Goal: Information Seeking & Learning: Learn about a topic

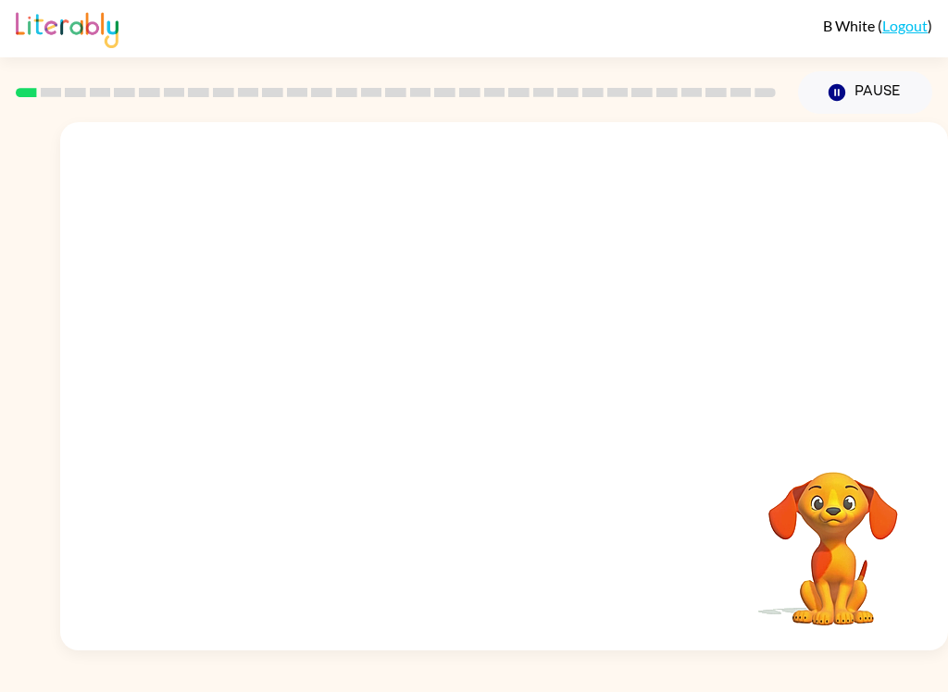
click at [288, 355] on video "Your browser must support playing .mp4 files to use Literably. Please try using…" at bounding box center [504, 277] width 888 height 311
click at [293, 340] on video "Your browser must support playing .mp4 files to use Literably. Please try using…" at bounding box center [504, 277] width 888 height 311
click at [298, 350] on video "Your browser must support playing .mp4 files to use Literably. Please try using…" at bounding box center [504, 277] width 888 height 311
click at [337, 362] on video "Your browser must support playing .mp4 files to use Literably. Please try using…" at bounding box center [504, 277] width 888 height 311
click at [351, 350] on video "Your browser must support playing .mp4 files to use Literably. Please try using…" at bounding box center [504, 277] width 888 height 311
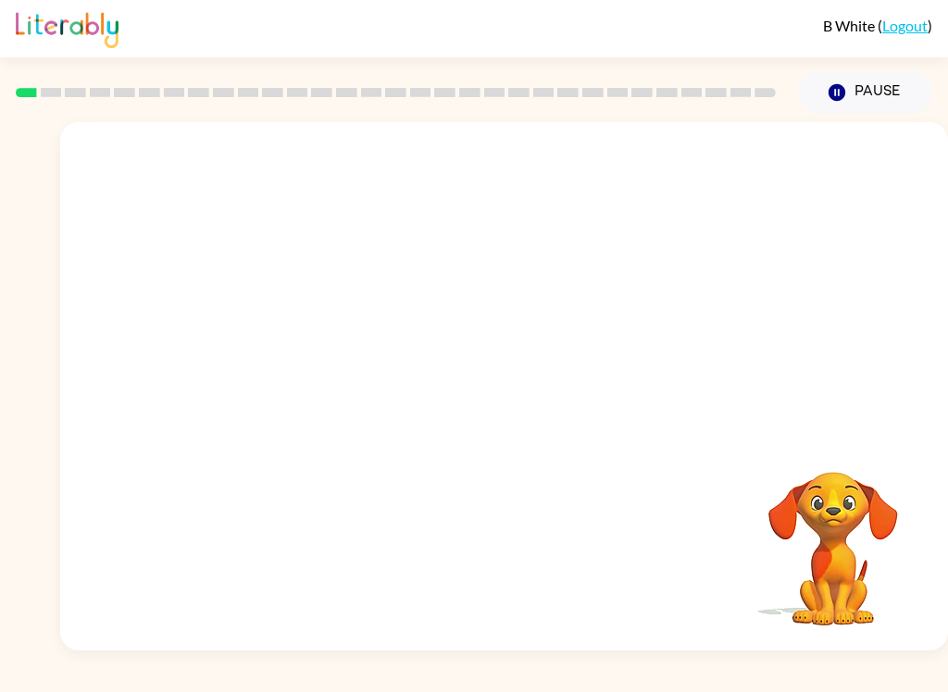
click at [350, 350] on video "Your browser must support playing .mp4 files to use Literably. Please try using…" at bounding box center [504, 277] width 888 height 311
click at [520, 376] on button "button" at bounding box center [504, 396] width 118 height 68
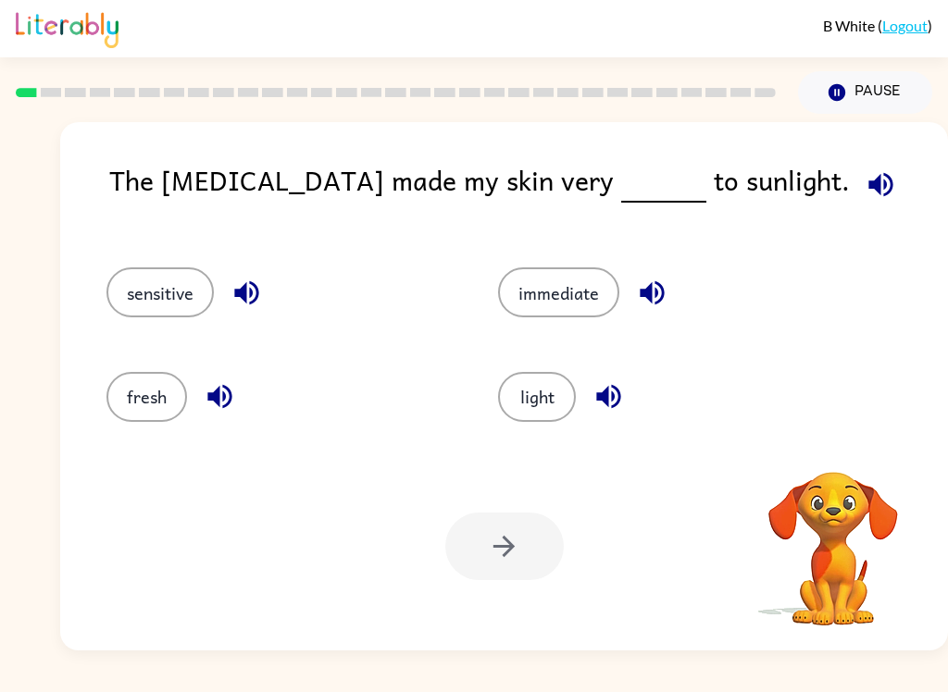
click at [534, 407] on button "light" at bounding box center [537, 397] width 78 height 50
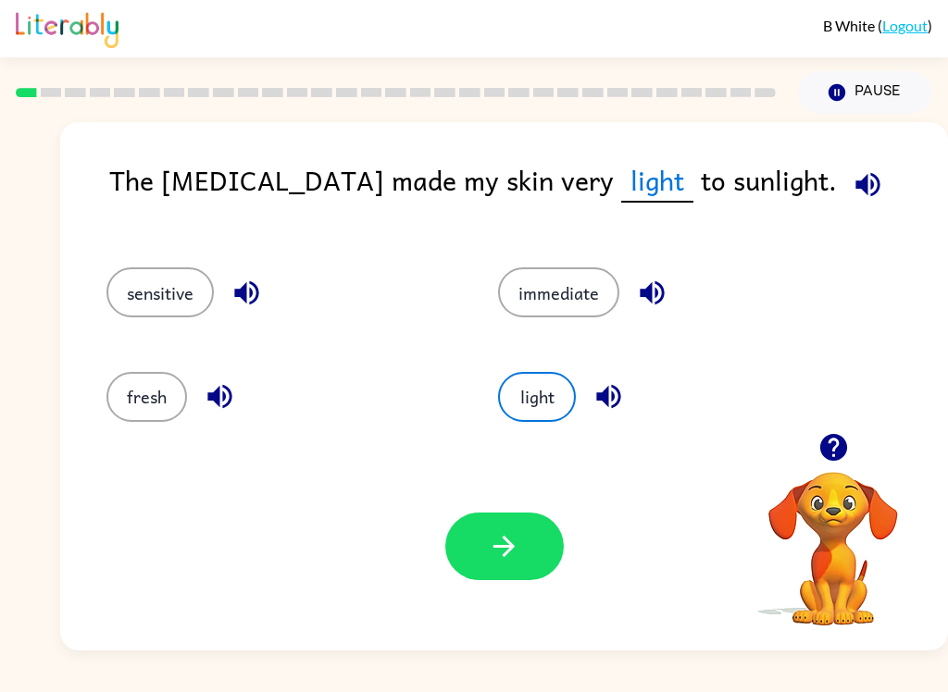
click at [488, 557] on icon "button" at bounding box center [504, 546] width 32 height 32
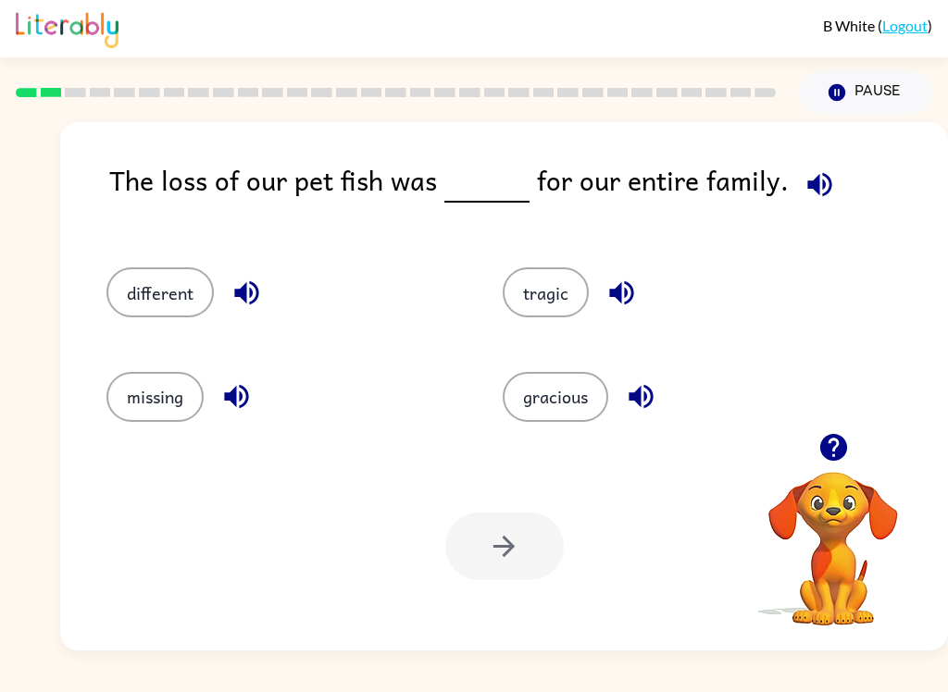
click at [174, 408] on button "missing" at bounding box center [154, 397] width 97 height 50
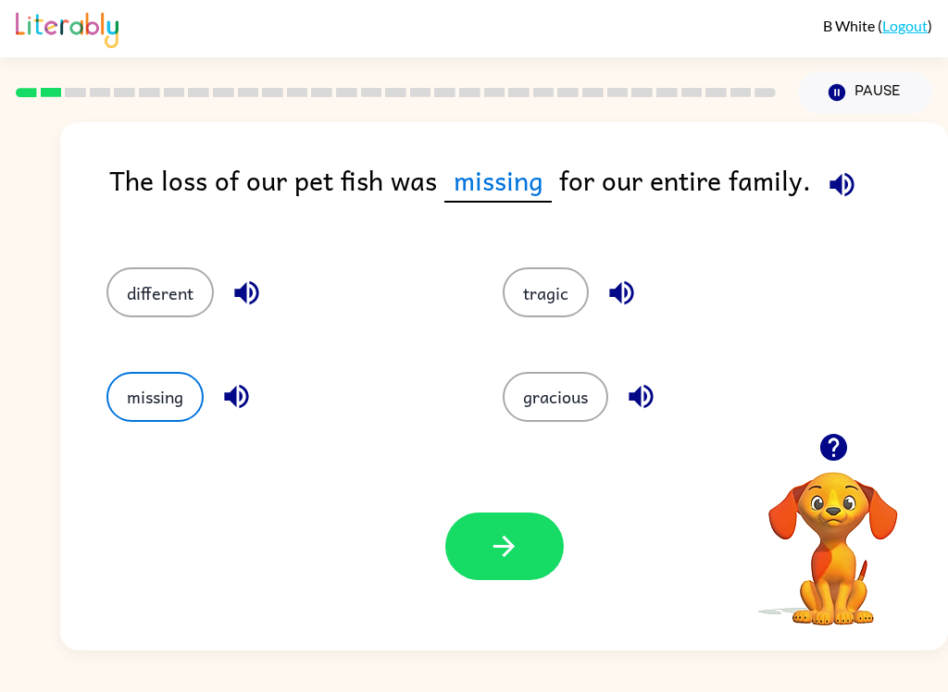
click at [528, 542] on button "button" at bounding box center [504, 547] width 118 height 68
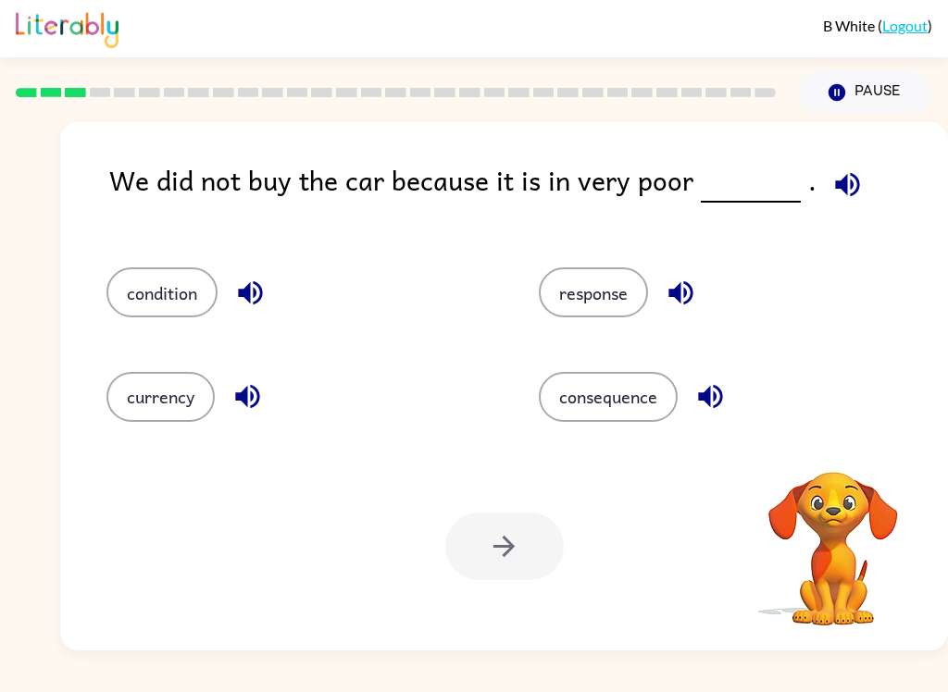
click at [839, 183] on icon "button" at bounding box center [847, 184] width 24 height 24
click at [664, 302] on button "button" at bounding box center [680, 292] width 47 height 47
click at [718, 403] on icon "button" at bounding box center [710, 396] width 32 height 32
click at [242, 403] on icon "button" at bounding box center [247, 396] width 32 height 32
click at [255, 277] on button "button" at bounding box center [250, 292] width 47 height 47
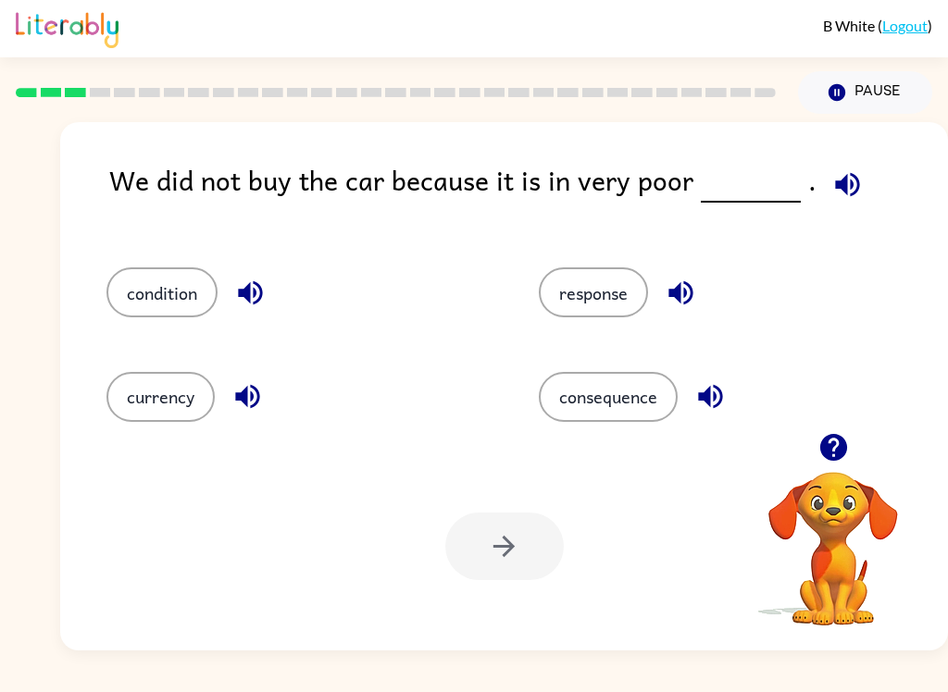
click at [640, 419] on button "consequence" at bounding box center [608, 397] width 139 height 50
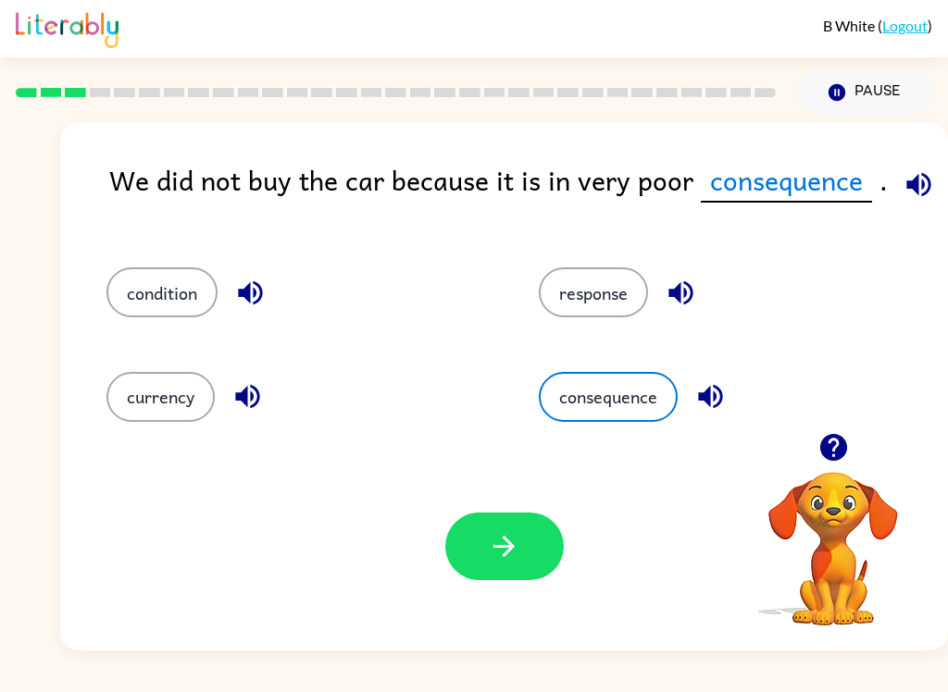
click at [503, 567] on button "button" at bounding box center [504, 547] width 118 height 68
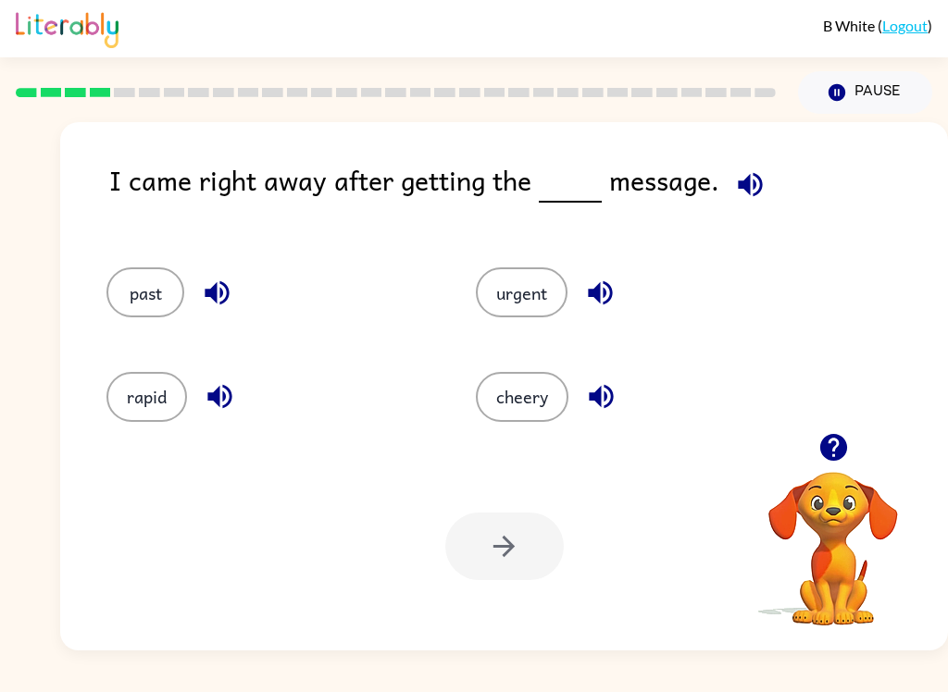
click at [735, 203] on button "button" at bounding box center [750, 184] width 47 height 47
click at [152, 298] on button "past" at bounding box center [145, 293] width 78 height 50
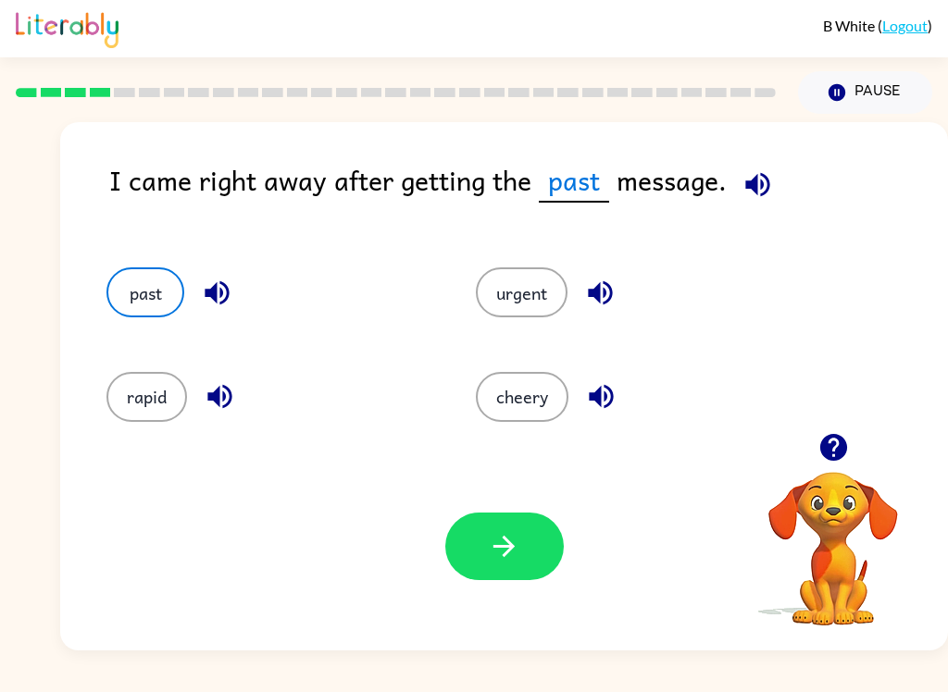
click at [219, 286] on icon "button" at bounding box center [217, 293] width 32 height 32
click at [219, 393] on icon "button" at bounding box center [219, 397] width 24 height 24
click at [150, 295] on button "past" at bounding box center [145, 293] width 78 height 50
click at [534, 537] on button "button" at bounding box center [504, 547] width 118 height 68
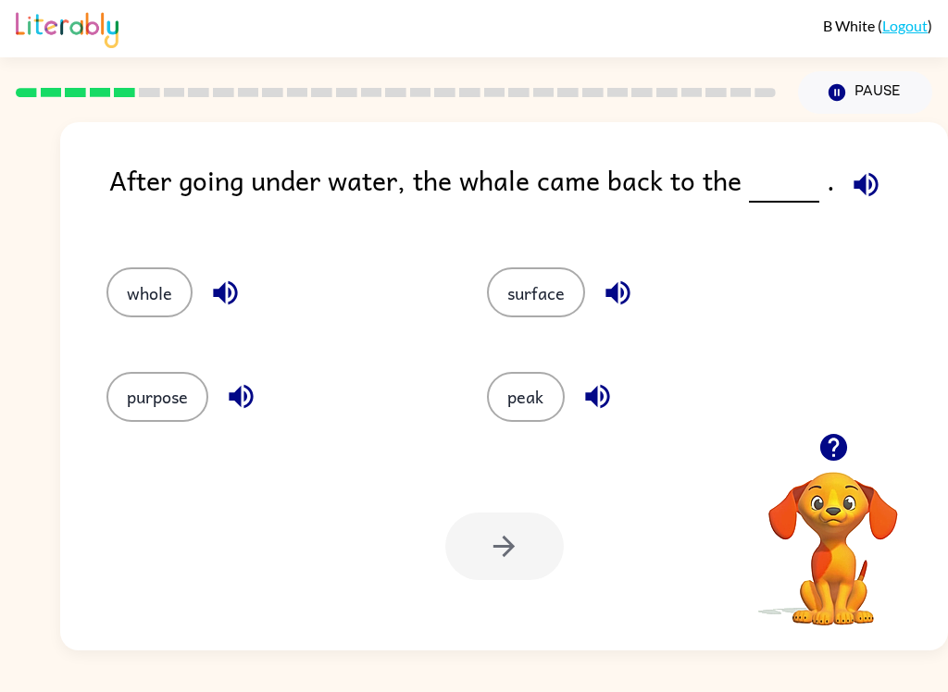
click at [866, 190] on icon "button" at bounding box center [866, 184] width 32 height 32
click at [209, 311] on button "button" at bounding box center [225, 292] width 47 height 47
click at [252, 385] on icon "button" at bounding box center [241, 396] width 32 height 32
click at [627, 272] on button "button" at bounding box center [617, 292] width 47 height 47
click at [606, 408] on icon "button" at bounding box center [597, 396] width 32 height 32
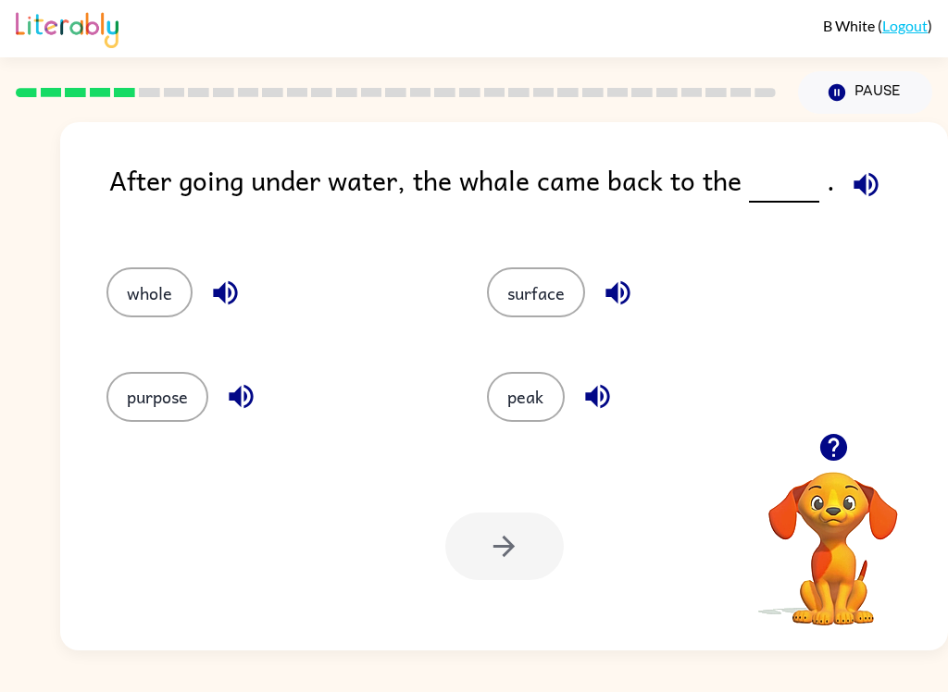
click at [556, 280] on button "surface" at bounding box center [536, 293] width 98 height 50
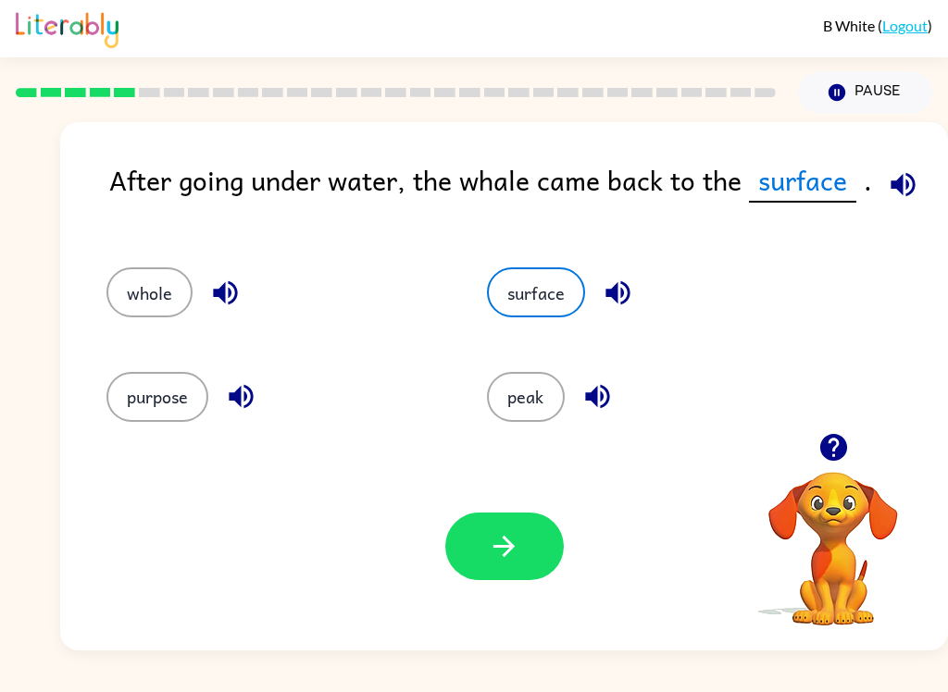
click at [498, 567] on button "button" at bounding box center [504, 547] width 118 height 68
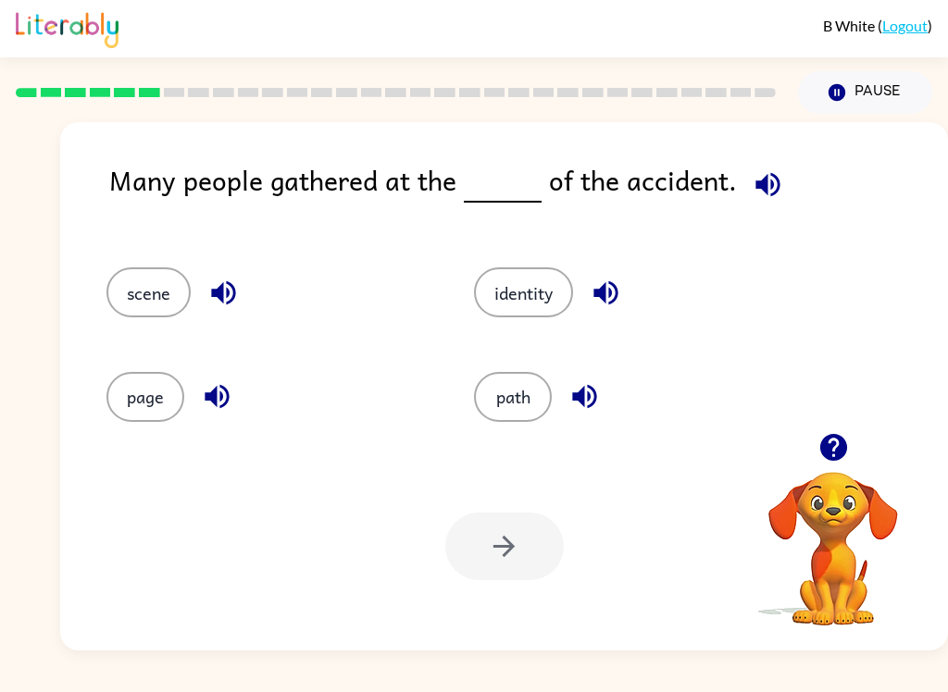
click at [744, 191] on button "button" at bounding box center [767, 184] width 47 height 47
click at [579, 409] on icon "button" at bounding box center [584, 396] width 32 height 32
click at [607, 292] on icon "button" at bounding box center [605, 293] width 24 height 24
click at [220, 282] on icon "button" at bounding box center [223, 293] width 32 height 32
click at [228, 390] on icon "button" at bounding box center [217, 396] width 32 height 32
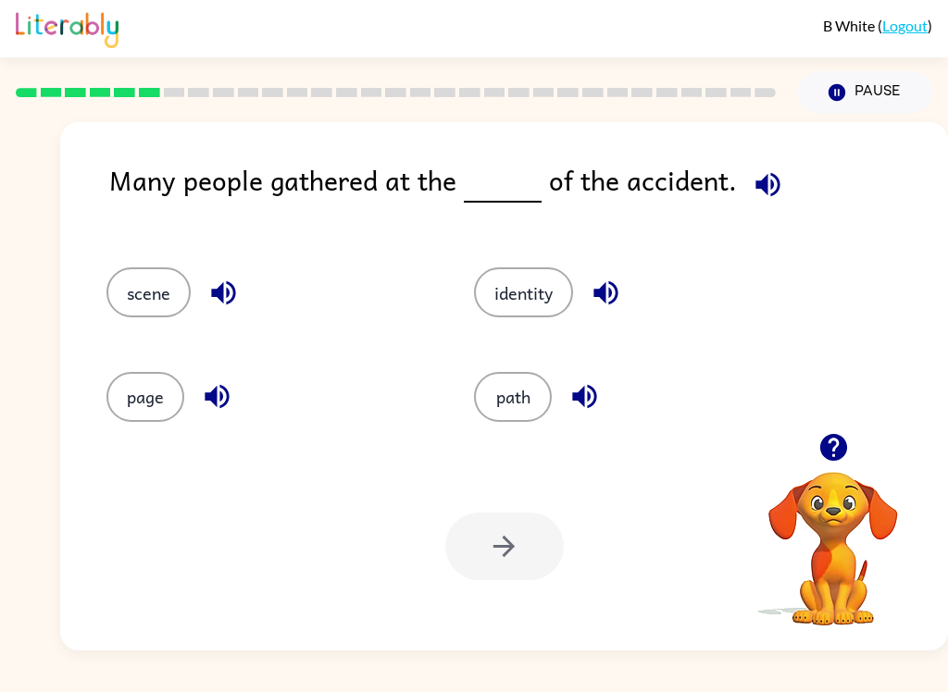
click at [511, 421] on button "path" at bounding box center [513, 397] width 78 height 50
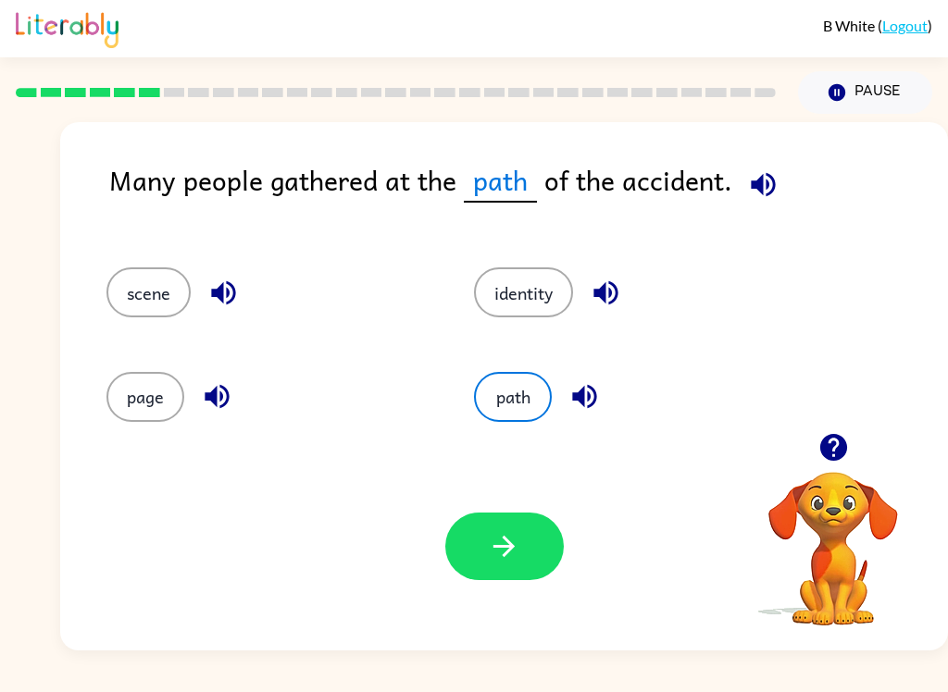
click at [504, 527] on button "button" at bounding box center [504, 547] width 118 height 68
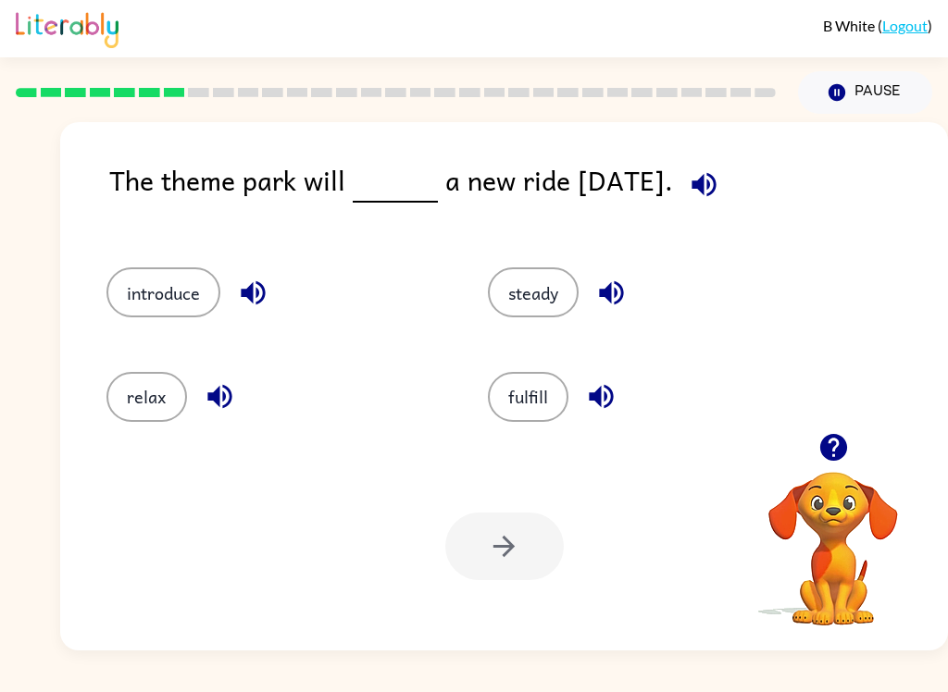
click at [728, 190] on button "button" at bounding box center [703, 184] width 47 height 47
click at [213, 407] on icon "button" at bounding box center [220, 396] width 32 height 32
click at [611, 291] on icon "button" at bounding box center [611, 293] width 24 height 24
click at [265, 294] on icon "button" at bounding box center [253, 293] width 24 height 24
click at [617, 397] on button "button" at bounding box center [601, 396] width 47 height 47
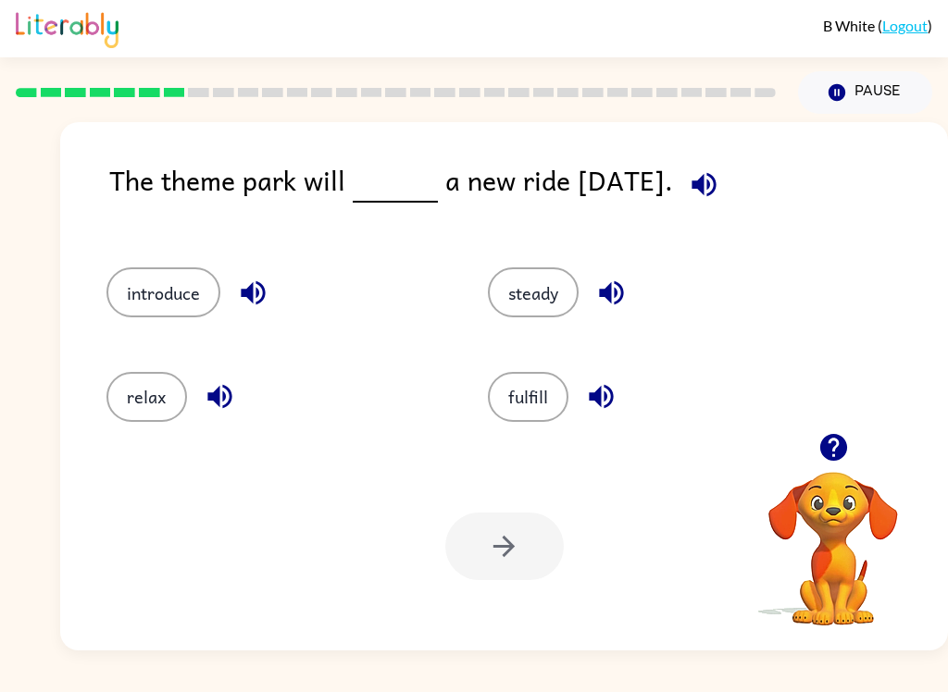
click at [179, 279] on button "introduce" at bounding box center [163, 293] width 114 height 50
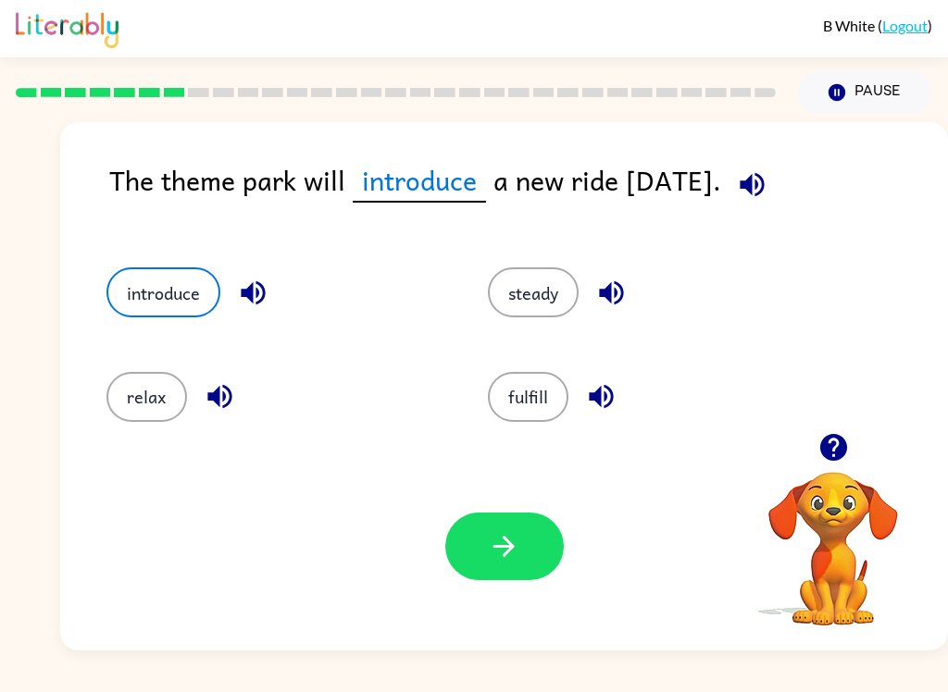
click at [764, 194] on icon "button" at bounding box center [752, 184] width 24 height 24
click at [516, 544] on icon "button" at bounding box center [504, 546] width 32 height 32
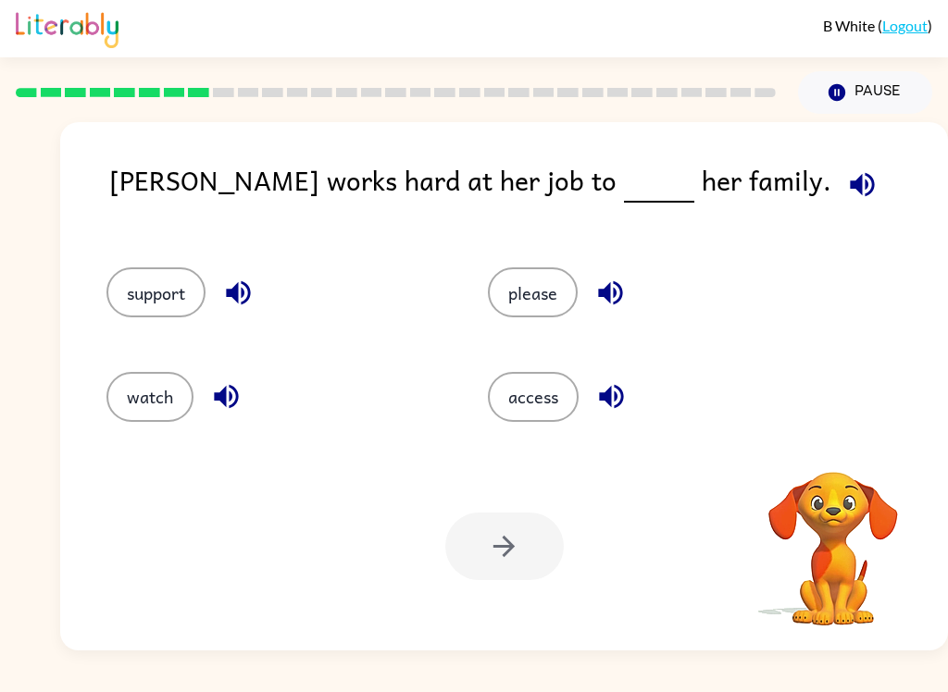
click at [703, 216] on div "[PERSON_NAME] works hard at her job to her family." at bounding box center [528, 194] width 839 height 71
click at [846, 194] on icon "button" at bounding box center [862, 184] width 32 height 32
click at [846, 181] on icon "button" at bounding box center [862, 184] width 32 height 32
click at [850, 182] on icon "button" at bounding box center [862, 184] width 24 height 24
click at [226, 285] on icon "button" at bounding box center [238, 293] width 32 height 32
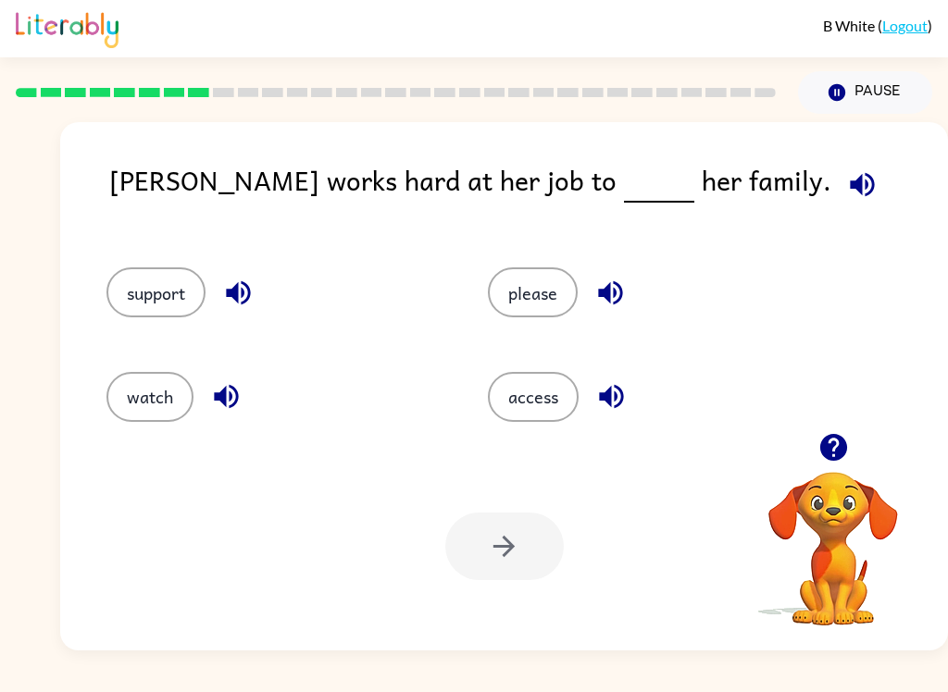
click at [153, 287] on button "support" at bounding box center [155, 293] width 99 height 50
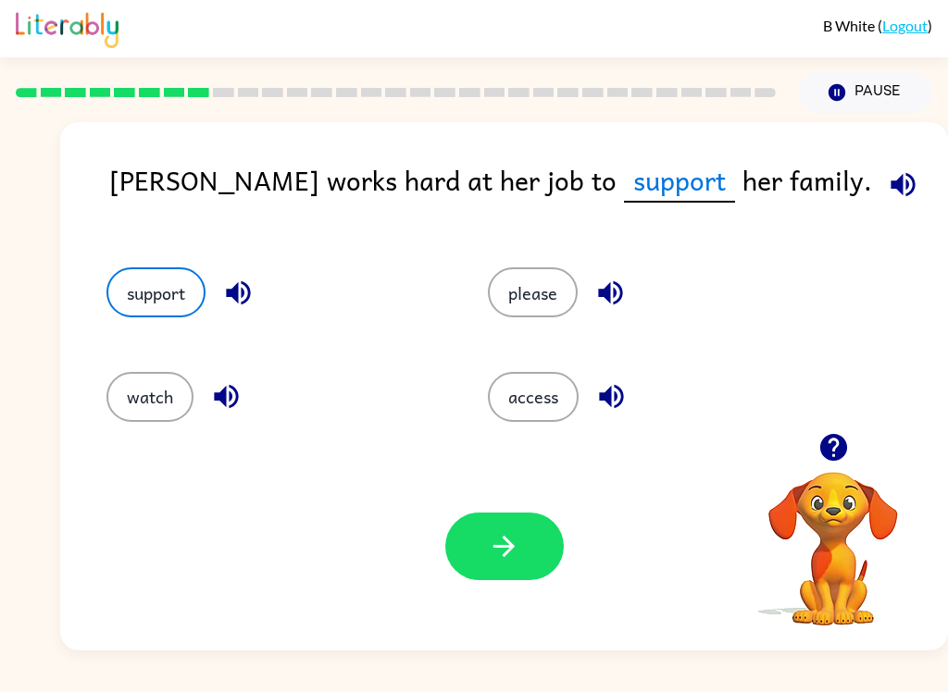
click at [511, 536] on icon "button" at bounding box center [504, 546] width 32 height 32
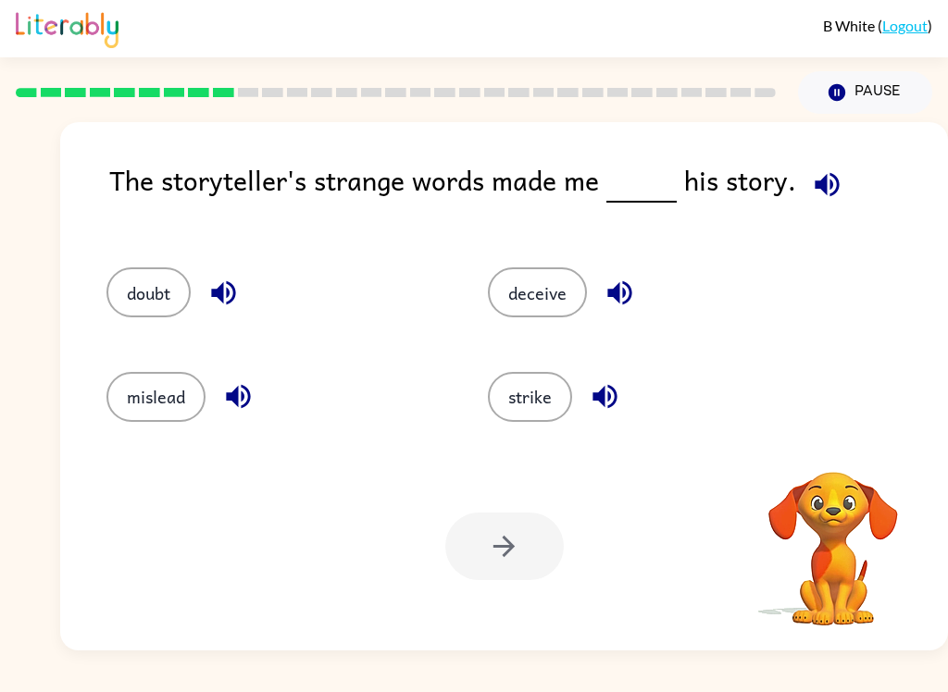
click at [815, 178] on icon "button" at bounding box center [827, 184] width 32 height 32
click at [232, 277] on button "button" at bounding box center [223, 292] width 47 height 47
click at [252, 403] on icon "button" at bounding box center [238, 396] width 32 height 32
click at [615, 413] on icon "button" at bounding box center [605, 396] width 32 height 32
click at [622, 293] on icon "button" at bounding box center [620, 293] width 32 height 32
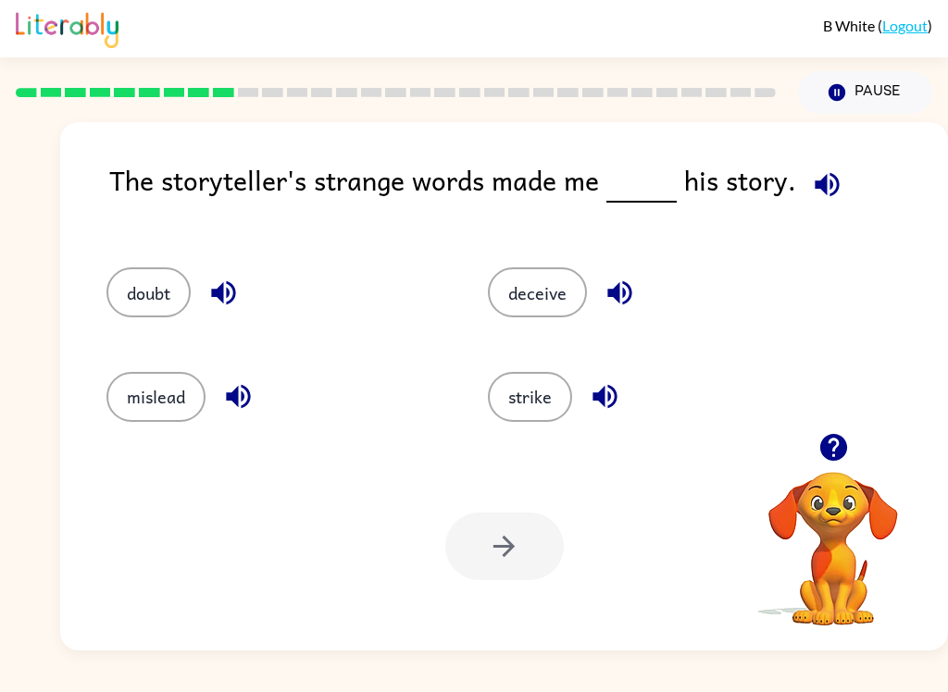
click at [558, 280] on button "deceive" at bounding box center [537, 293] width 99 height 50
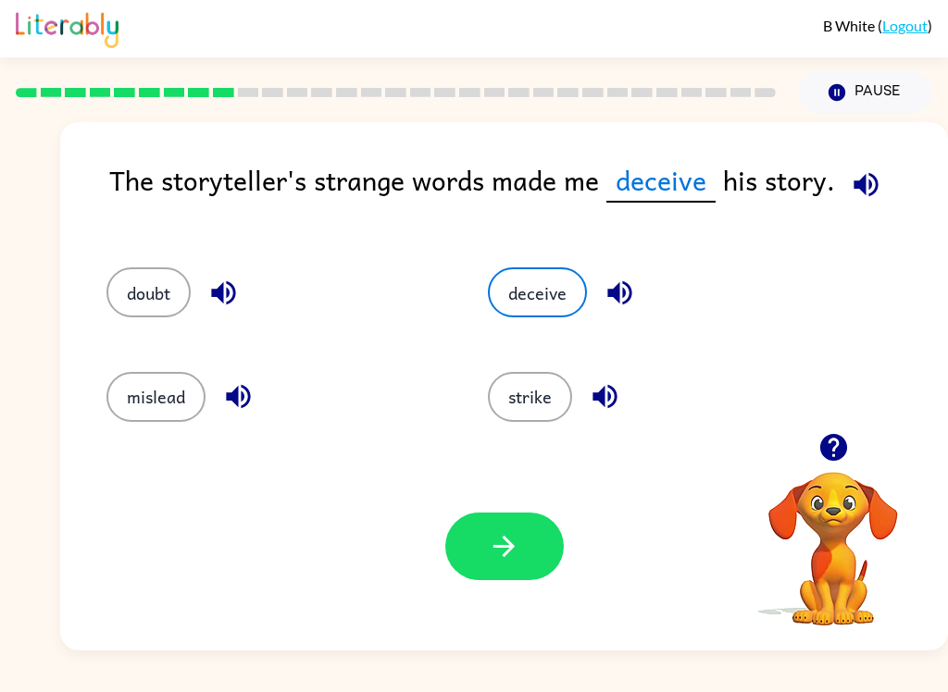
click at [512, 544] on icon "button" at bounding box center [503, 546] width 21 height 21
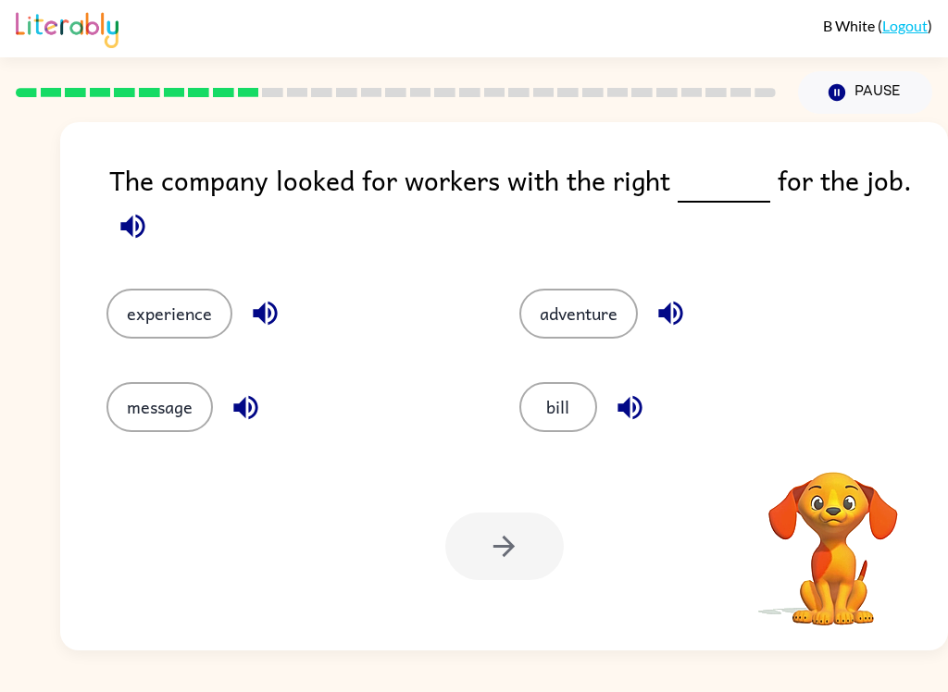
click at [253, 298] on button "button" at bounding box center [265, 313] width 47 height 47
click at [247, 415] on icon "button" at bounding box center [246, 408] width 32 height 32
click at [124, 222] on icon "button" at bounding box center [133, 226] width 32 height 32
click at [623, 420] on icon "button" at bounding box center [630, 408] width 32 height 32
click at [554, 407] on button "bill" at bounding box center [558, 407] width 78 height 50
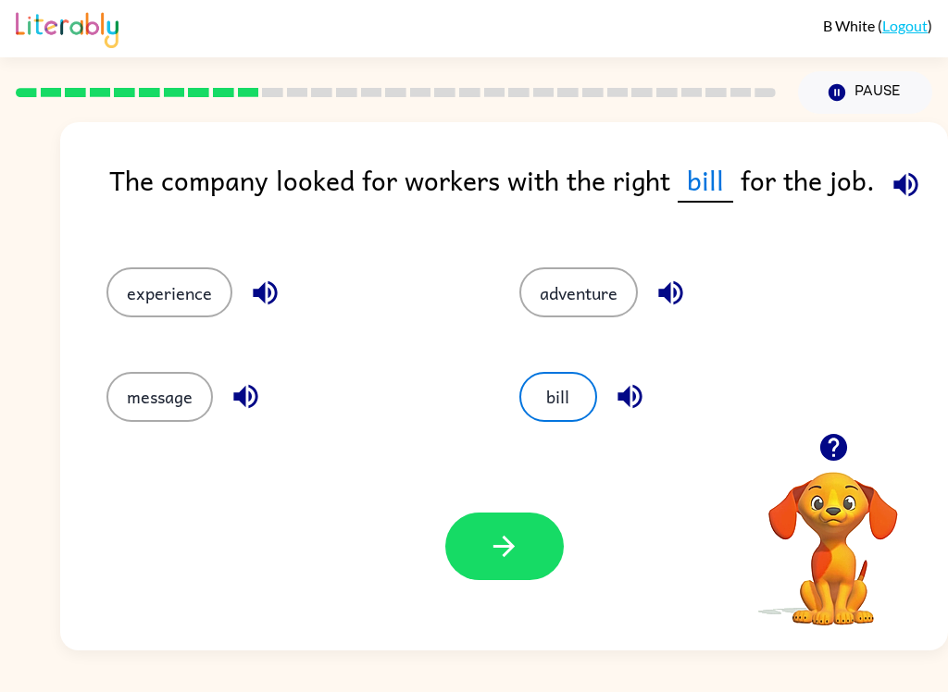
click at [529, 525] on button "button" at bounding box center [504, 547] width 118 height 68
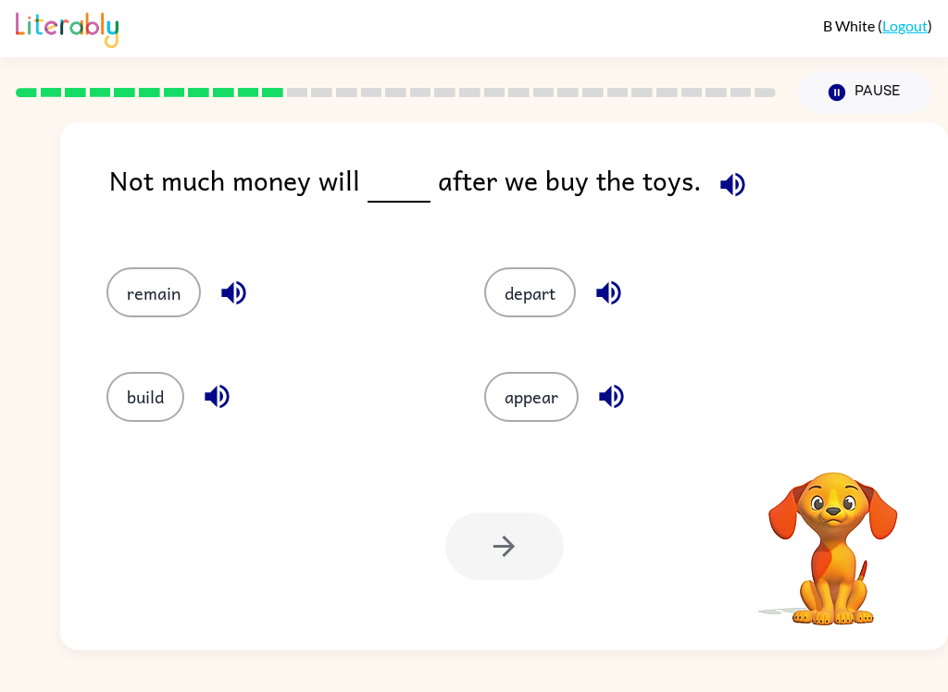
click at [727, 152] on div "Not much money will after we buy the toys. remain depart build appear Your brow…" at bounding box center [504, 386] width 888 height 529
click at [716, 201] on icon "button" at bounding box center [732, 184] width 32 height 32
click at [168, 301] on button "remain" at bounding box center [153, 293] width 94 height 50
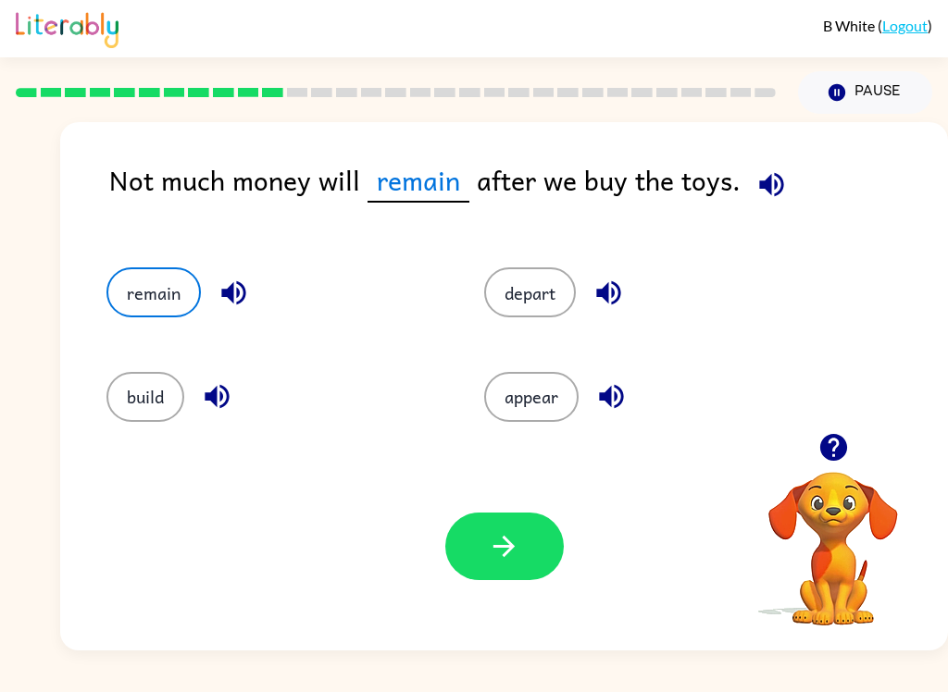
click at [530, 549] on button "button" at bounding box center [504, 547] width 118 height 68
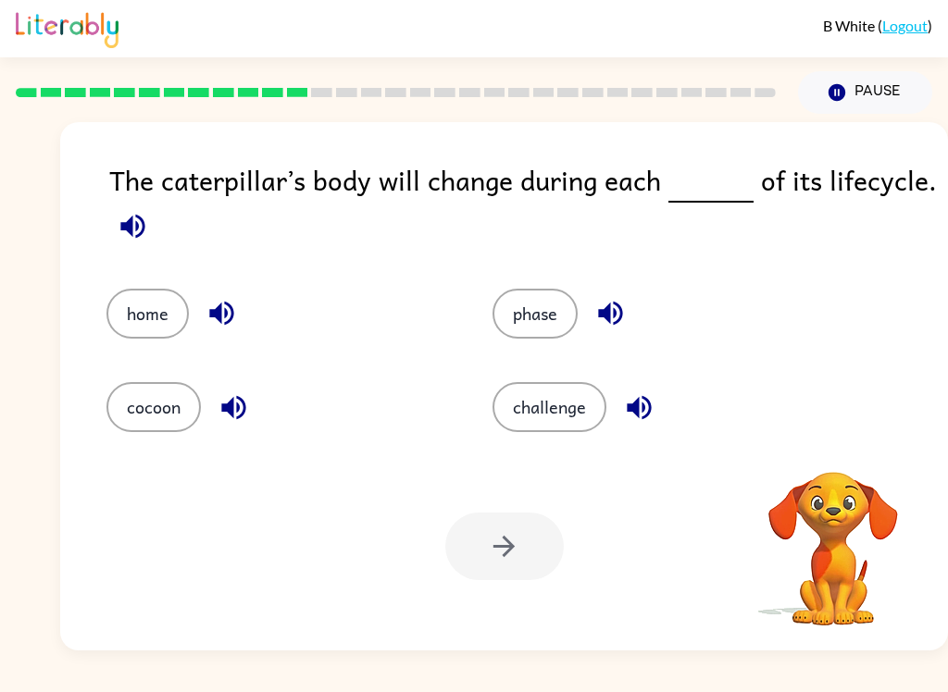
click at [100, 224] on div "The caterpillar’s body will change during each of its lifecycle. home phase coc…" at bounding box center [504, 386] width 888 height 529
click at [141, 228] on icon "button" at bounding box center [133, 226] width 32 height 32
click at [154, 227] on button "button" at bounding box center [132, 226] width 47 height 47
click at [137, 232] on icon "button" at bounding box center [132, 226] width 24 height 24
click at [163, 428] on button "cocoon" at bounding box center [153, 407] width 94 height 50
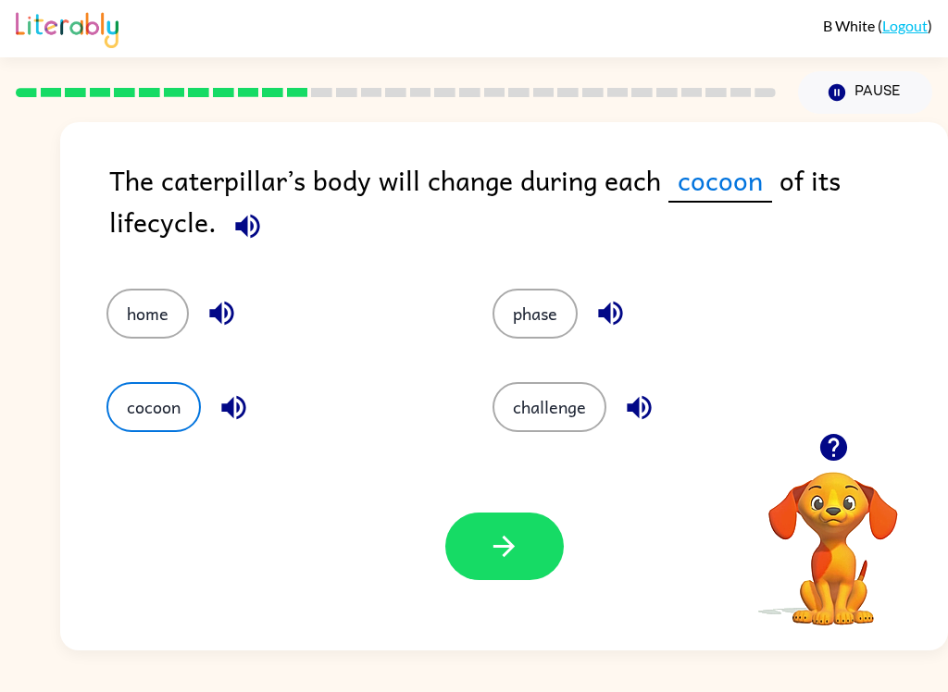
click at [512, 508] on div "Your browser must support playing .mp4 files to use Literably. Please try using…" at bounding box center [504, 546] width 888 height 208
click at [533, 565] on button "button" at bounding box center [504, 547] width 118 height 68
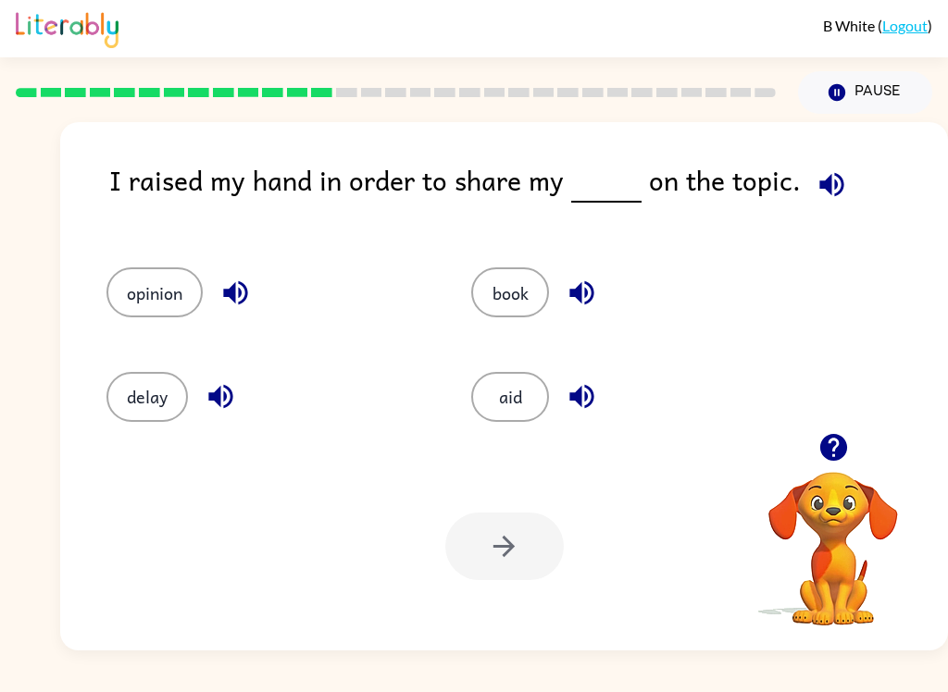
click at [823, 201] on icon "button" at bounding box center [832, 184] width 32 height 32
click at [513, 401] on button "aid" at bounding box center [510, 397] width 78 height 50
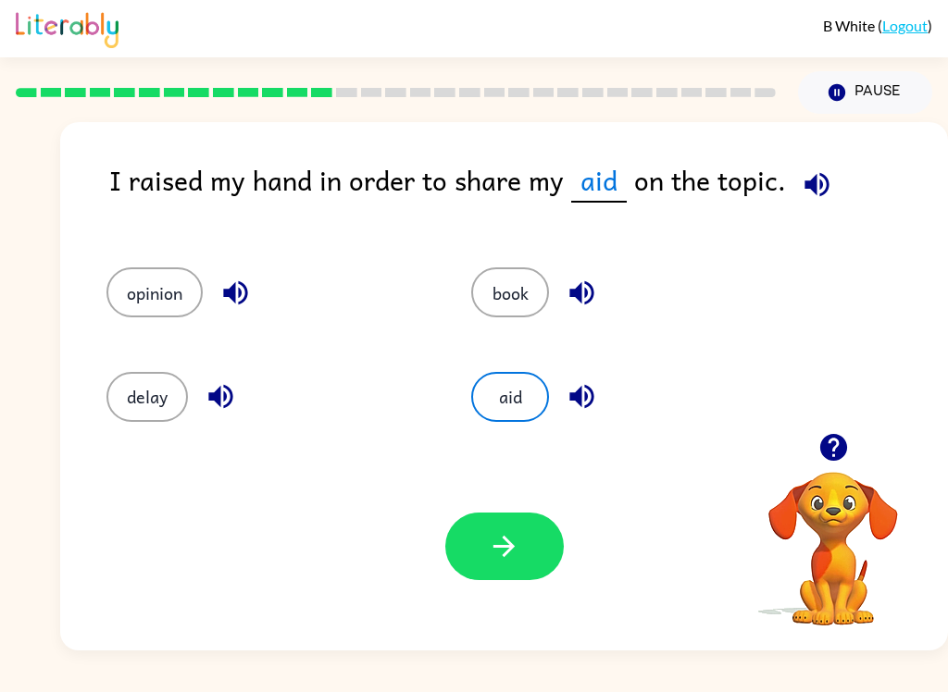
click at [584, 400] on icon "button" at bounding box center [582, 396] width 32 height 32
click at [590, 288] on icon "button" at bounding box center [581, 293] width 24 height 24
click at [221, 304] on icon "button" at bounding box center [235, 293] width 32 height 32
click at [227, 403] on icon "button" at bounding box center [221, 396] width 32 height 32
click at [186, 280] on button "opinion" at bounding box center [154, 293] width 96 height 50
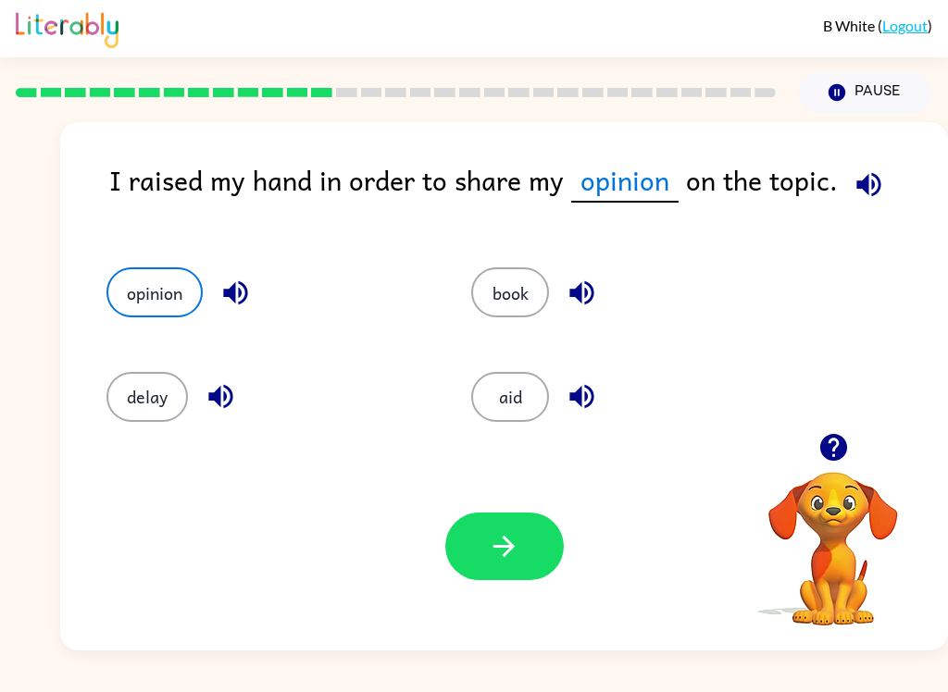
click at [525, 508] on div "Your browser must support playing .mp4 files to use Literably. Please try using…" at bounding box center [504, 546] width 888 height 208
click at [501, 578] on button "button" at bounding box center [504, 547] width 118 height 68
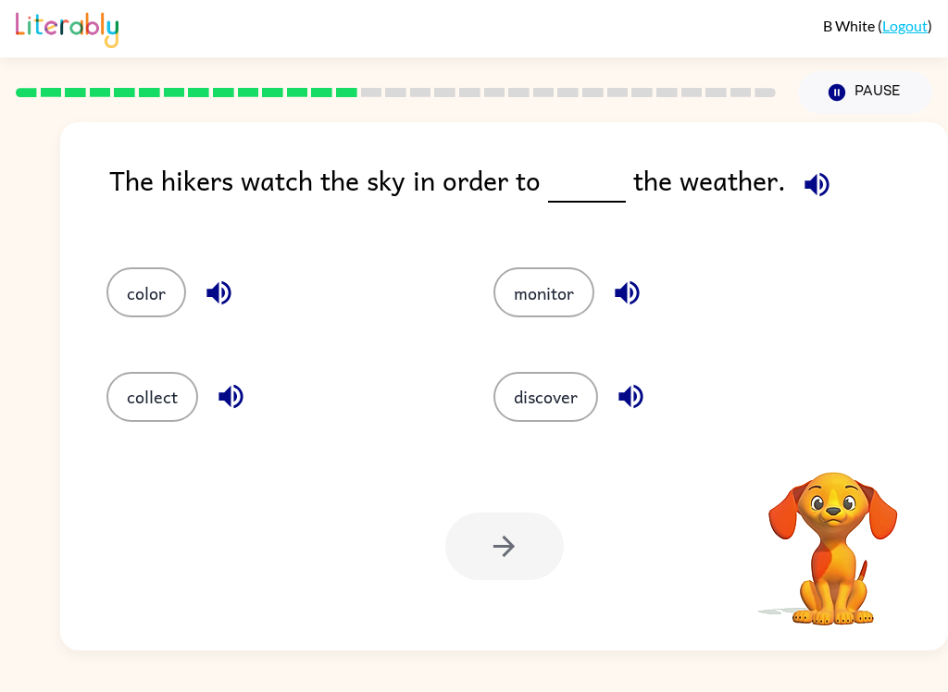
click at [520, 532] on div at bounding box center [504, 547] width 118 height 68
click at [793, 186] on button "button" at bounding box center [816, 184] width 47 height 47
click at [156, 304] on button "color" at bounding box center [146, 293] width 80 height 50
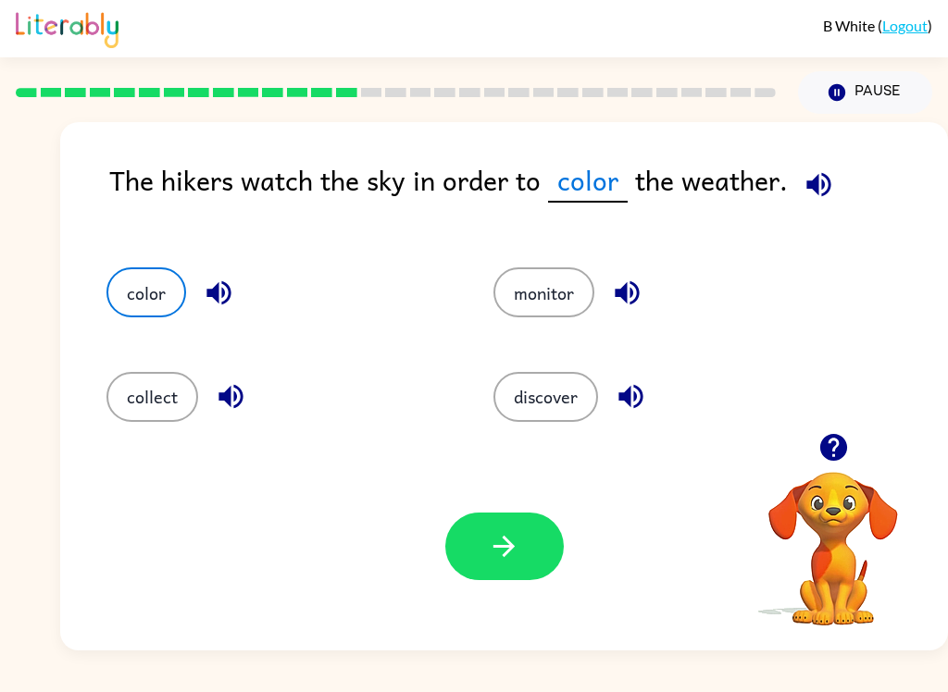
click at [148, 417] on button "collect" at bounding box center [152, 397] width 92 height 50
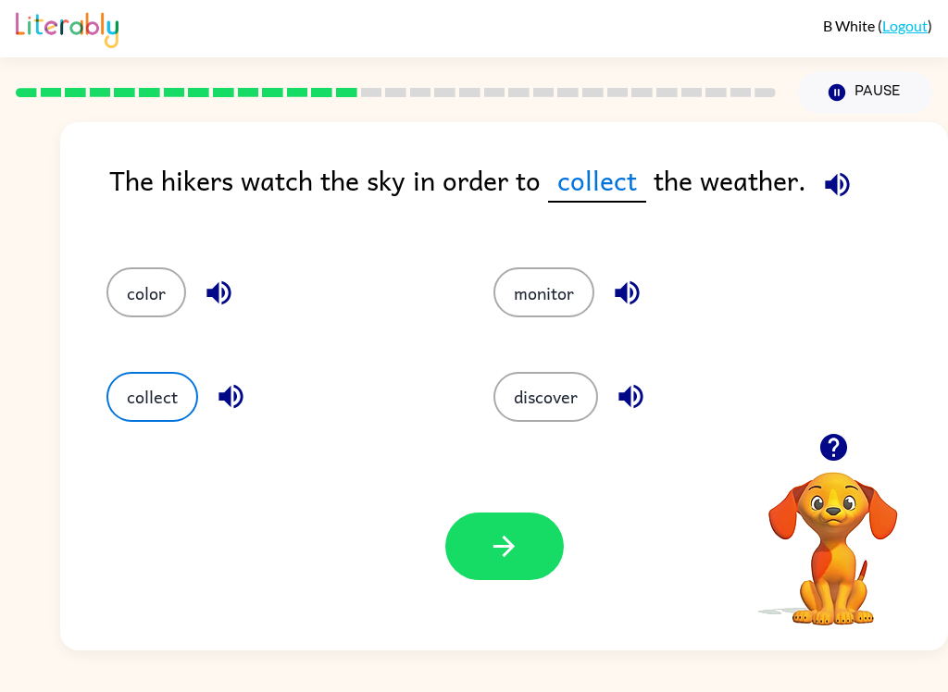
click at [534, 548] on button "button" at bounding box center [504, 547] width 118 height 68
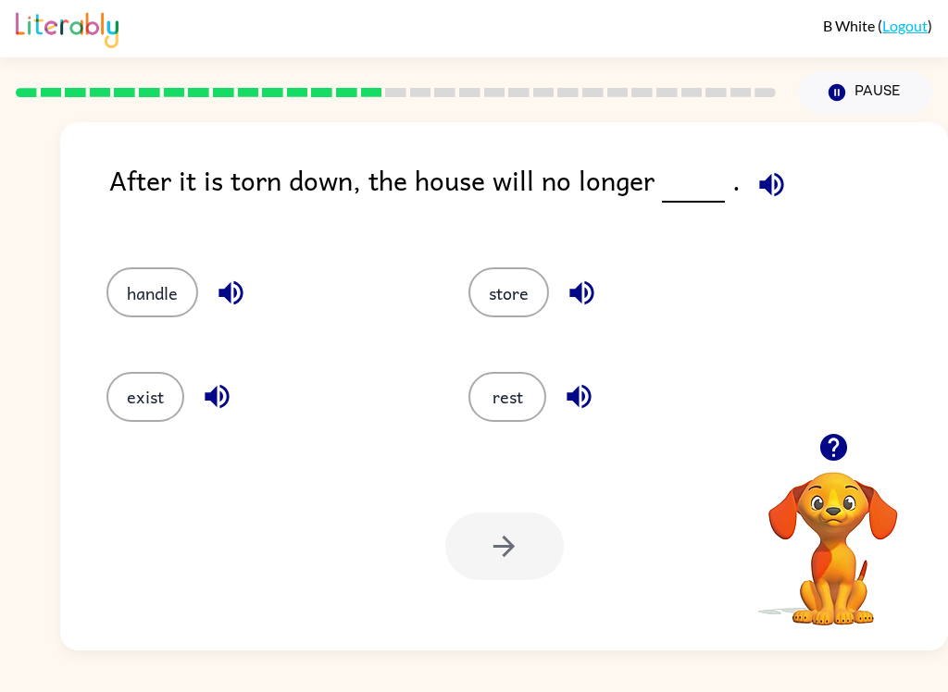
click at [492, 385] on button "rest" at bounding box center [507, 397] width 78 height 50
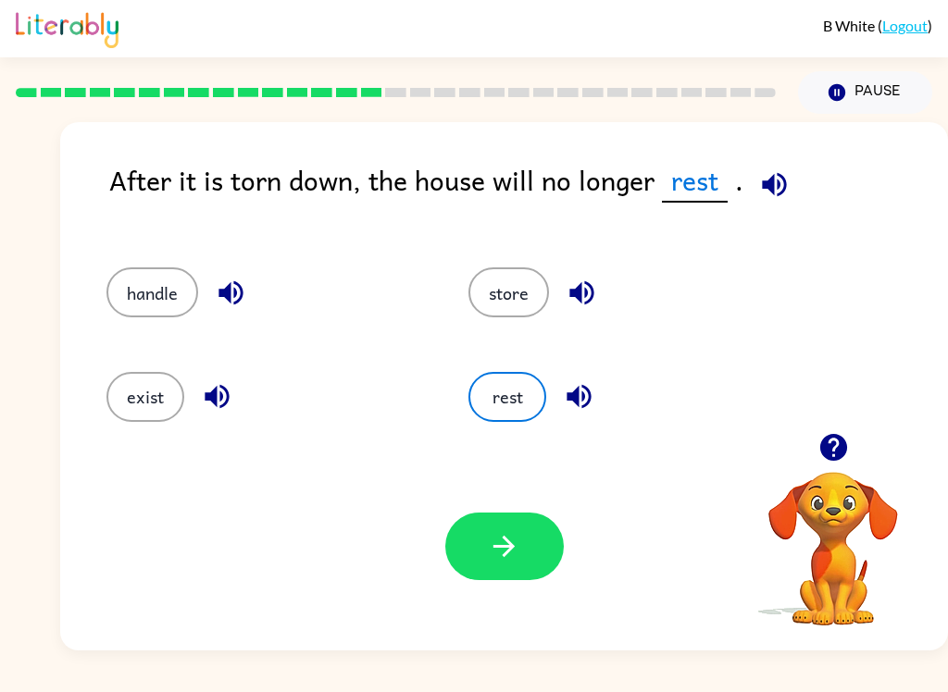
click at [507, 553] on icon "button" at bounding box center [503, 546] width 21 height 21
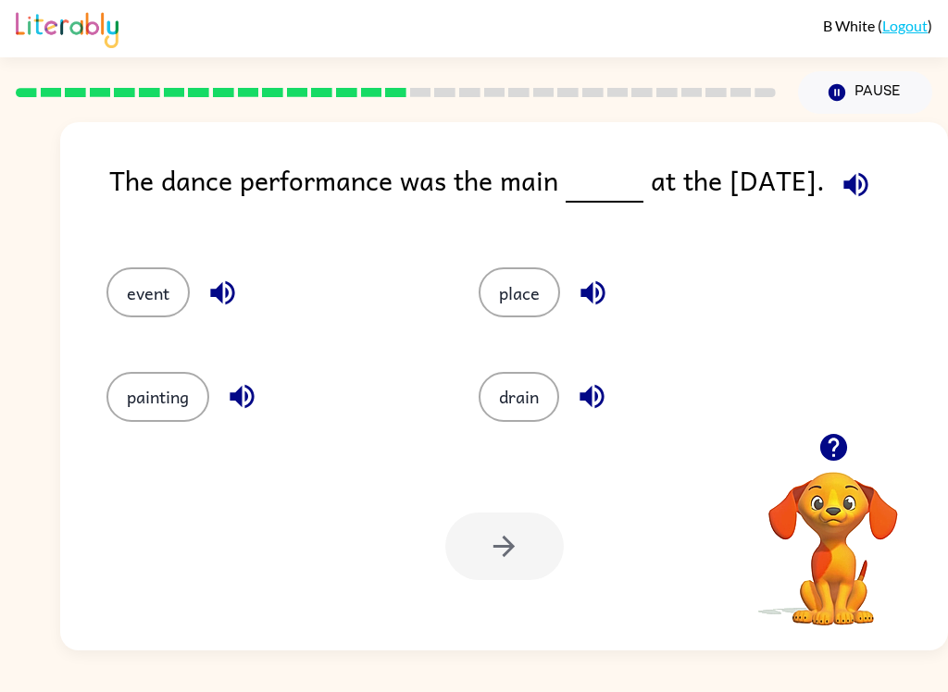
click at [859, 162] on button "button" at bounding box center [855, 184] width 47 height 47
click at [936, 554] on div "Your browser must support playing .mp4 files to use Literably. Please try using…" at bounding box center [504, 546] width 888 height 208
click at [132, 292] on button "event" at bounding box center [147, 293] width 83 height 50
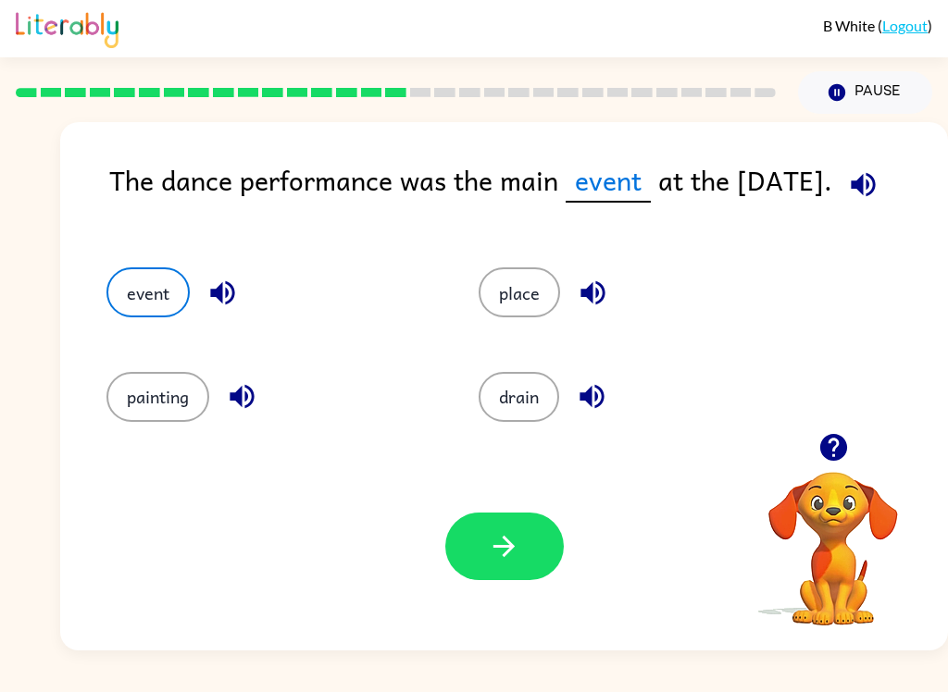
click at [527, 543] on button "button" at bounding box center [504, 547] width 118 height 68
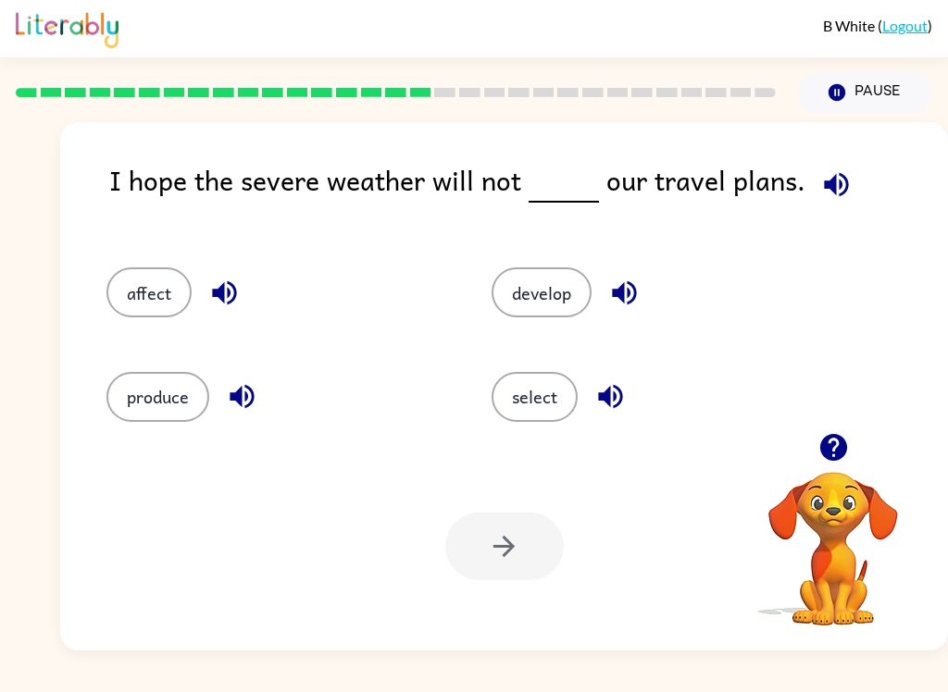
click at [857, 159] on div "I hope the severe weather will not our travel plans. affect develop produce sel…" at bounding box center [504, 386] width 888 height 529
click at [856, 158] on div "I hope the severe weather will not our travel plans. affect develop produce sel…" at bounding box center [504, 386] width 888 height 529
click at [845, 201] on button "button" at bounding box center [836, 184] width 47 height 47
click at [554, 405] on button "select" at bounding box center [535, 397] width 86 height 50
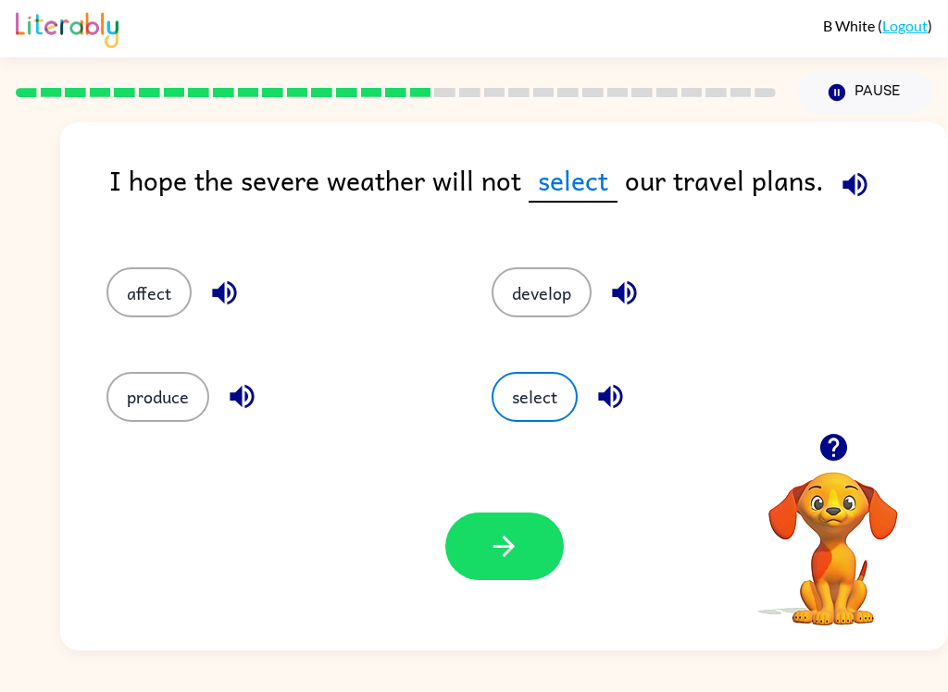
click at [521, 541] on button "button" at bounding box center [504, 547] width 118 height 68
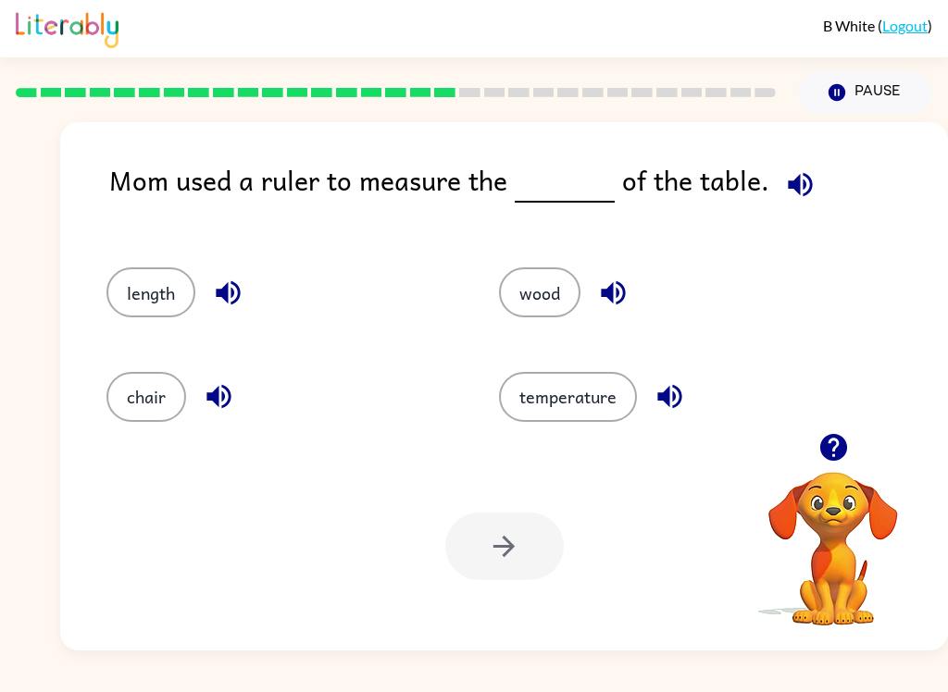
click at [143, 402] on button "chair" at bounding box center [146, 397] width 80 height 50
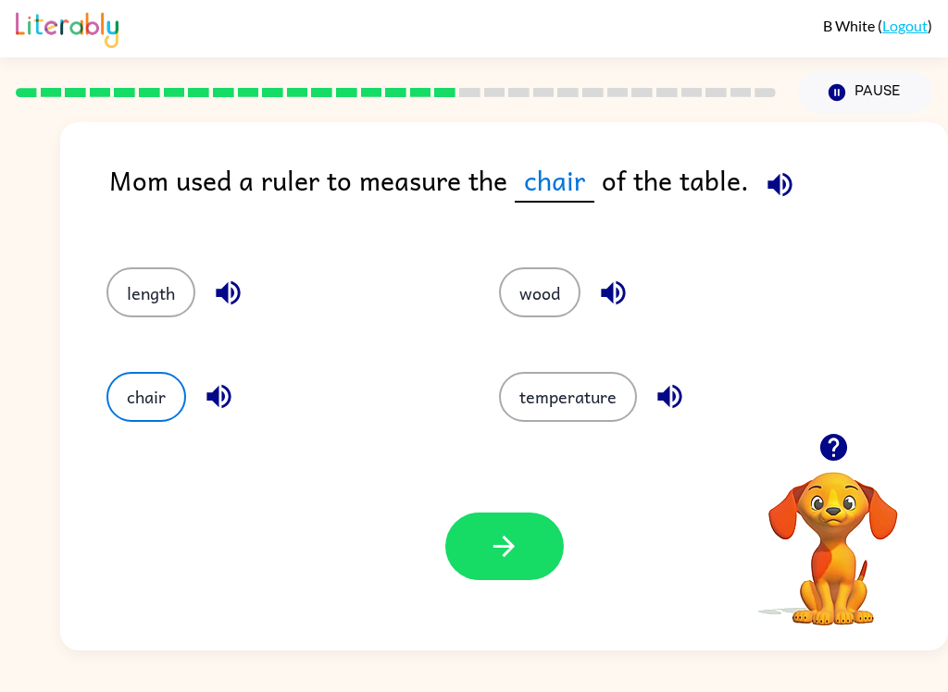
click at [474, 540] on button "button" at bounding box center [504, 547] width 118 height 68
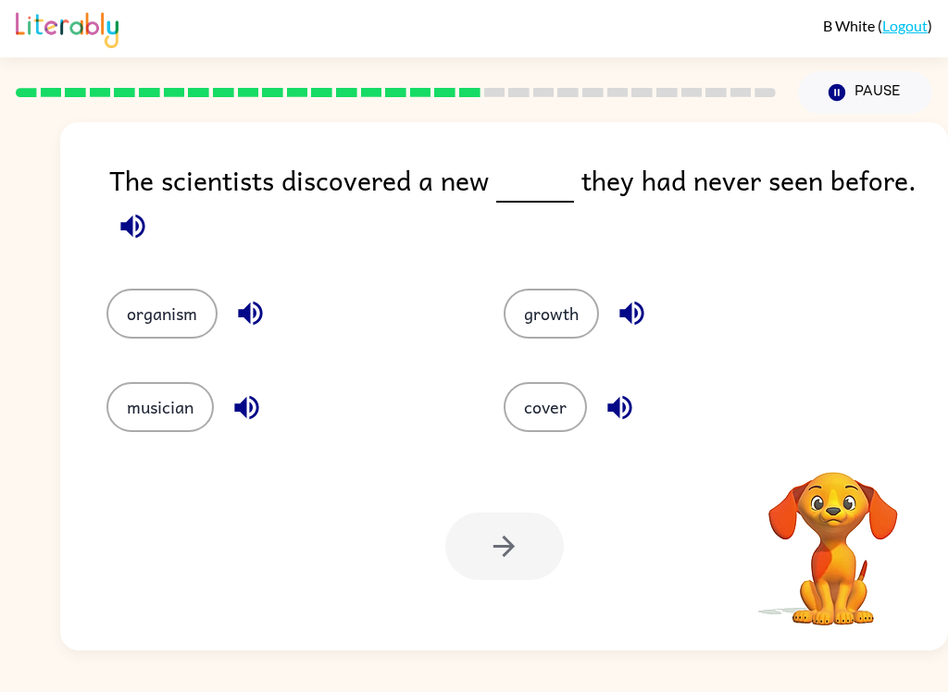
click at [573, 336] on button "growth" at bounding box center [551, 314] width 95 height 50
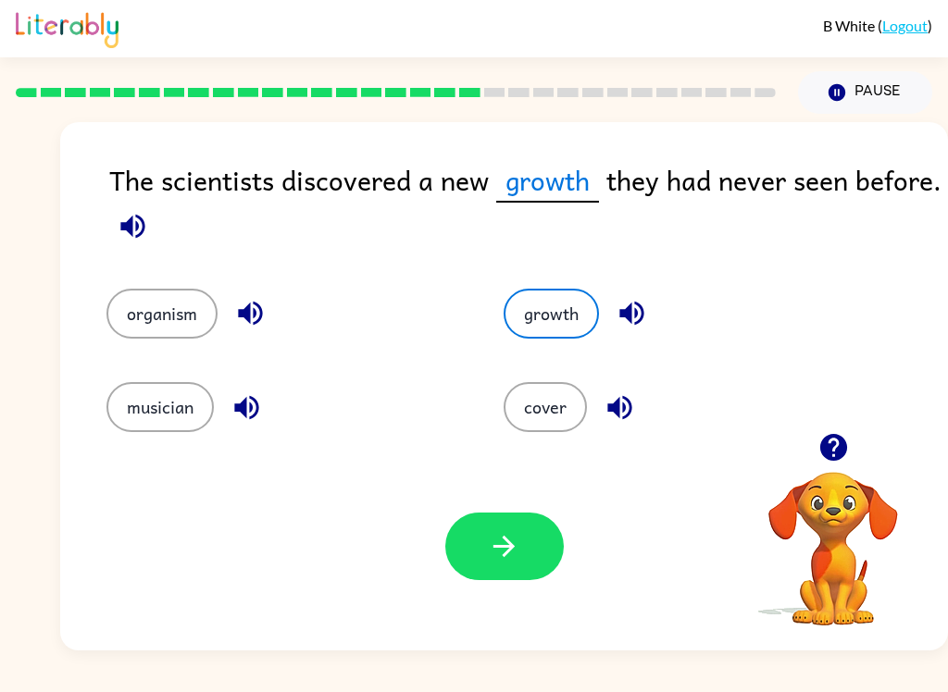
click at [520, 544] on button "button" at bounding box center [504, 547] width 118 height 68
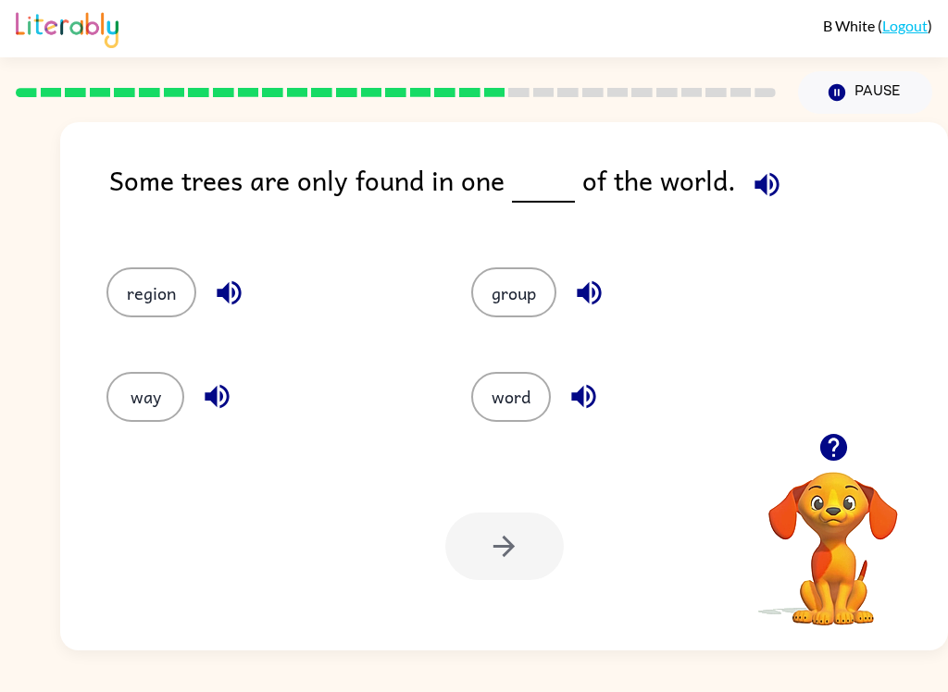
click at [506, 503] on div "Your browser must support playing .mp4 files to use Literably. Please try using…" at bounding box center [504, 546] width 888 height 208
click at [517, 543] on div at bounding box center [504, 547] width 118 height 68
click at [521, 285] on button "group" at bounding box center [513, 293] width 85 height 50
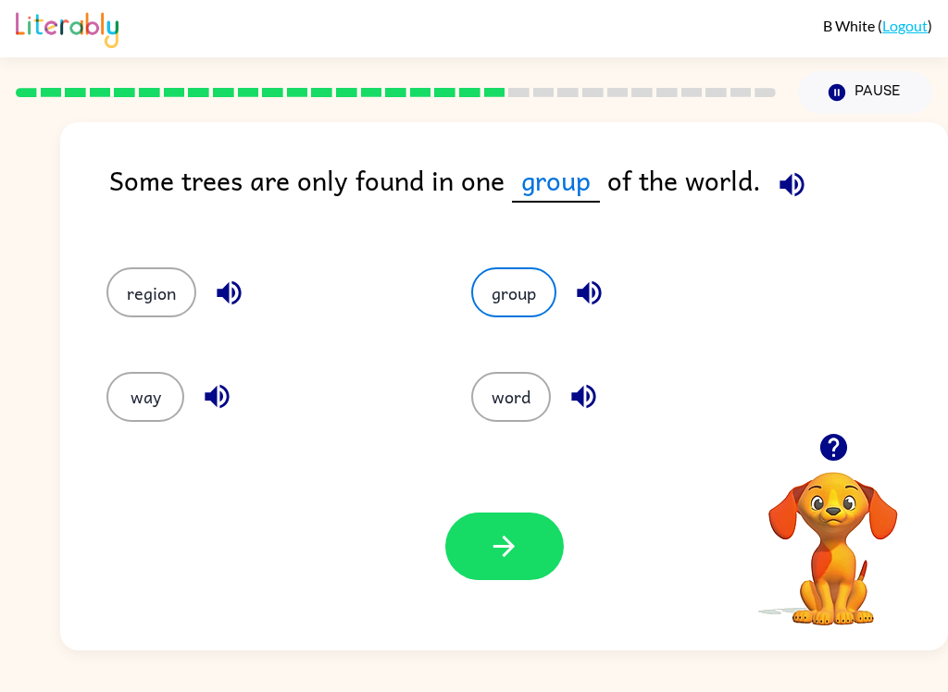
click at [500, 577] on button "button" at bounding box center [504, 547] width 118 height 68
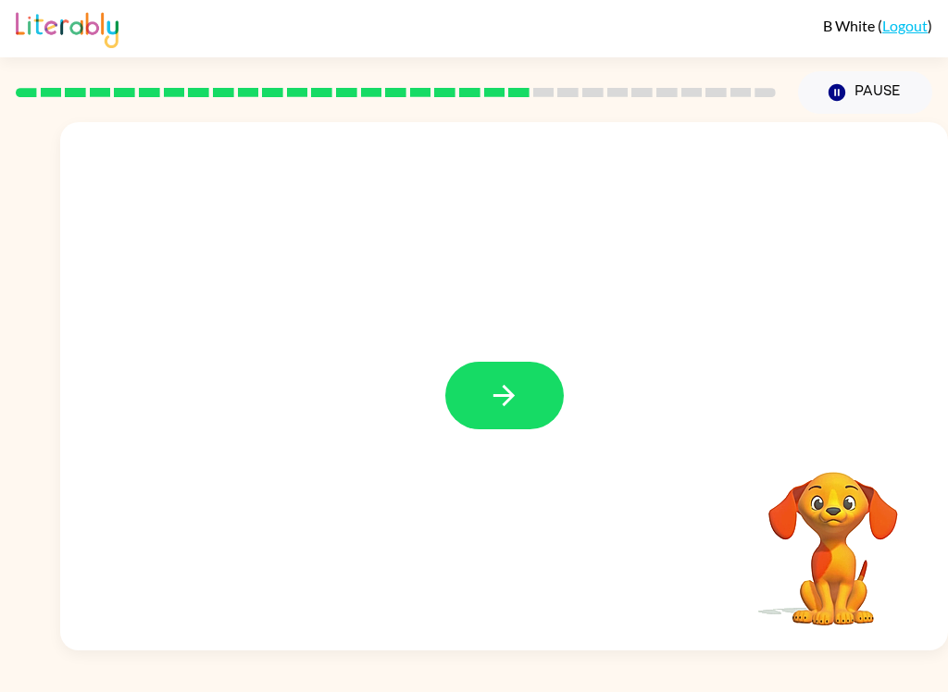
click at [532, 417] on button "button" at bounding box center [504, 396] width 118 height 68
click at [531, 416] on div at bounding box center [504, 396] width 118 height 68
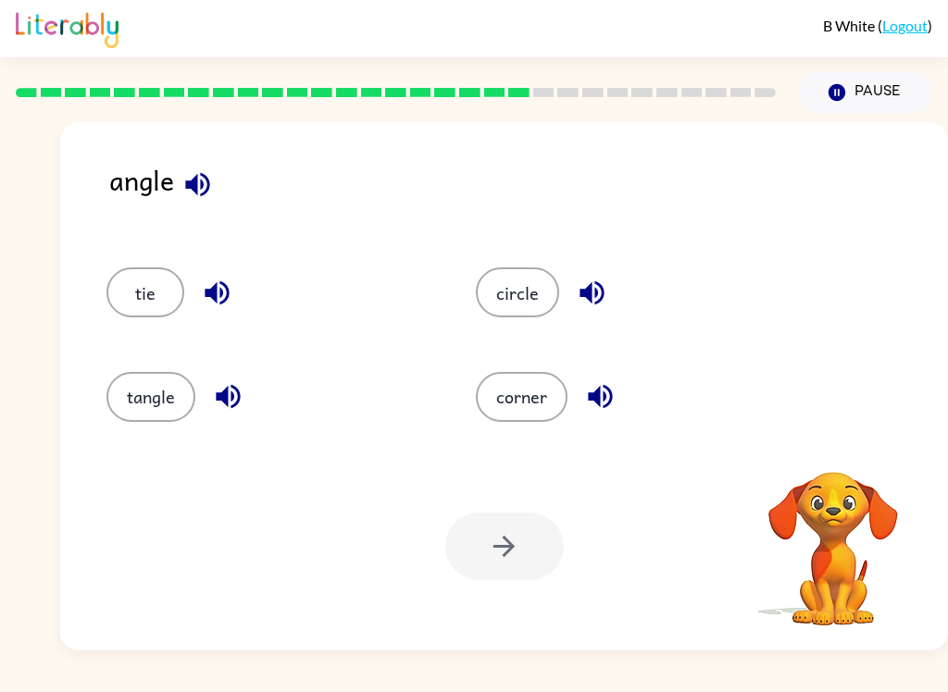
click at [215, 170] on button "button" at bounding box center [197, 184] width 47 height 47
click at [217, 293] on icon "button" at bounding box center [217, 293] width 24 height 24
click at [231, 395] on icon "button" at bounding box center [228, 397] width 24 height 24
click at [592, 286] on icon "button" at bounding box center [592, 293] width 32 height 32
click at [144, 381] on button "tangle" at bounding box center [150, 397] width 89 height 50
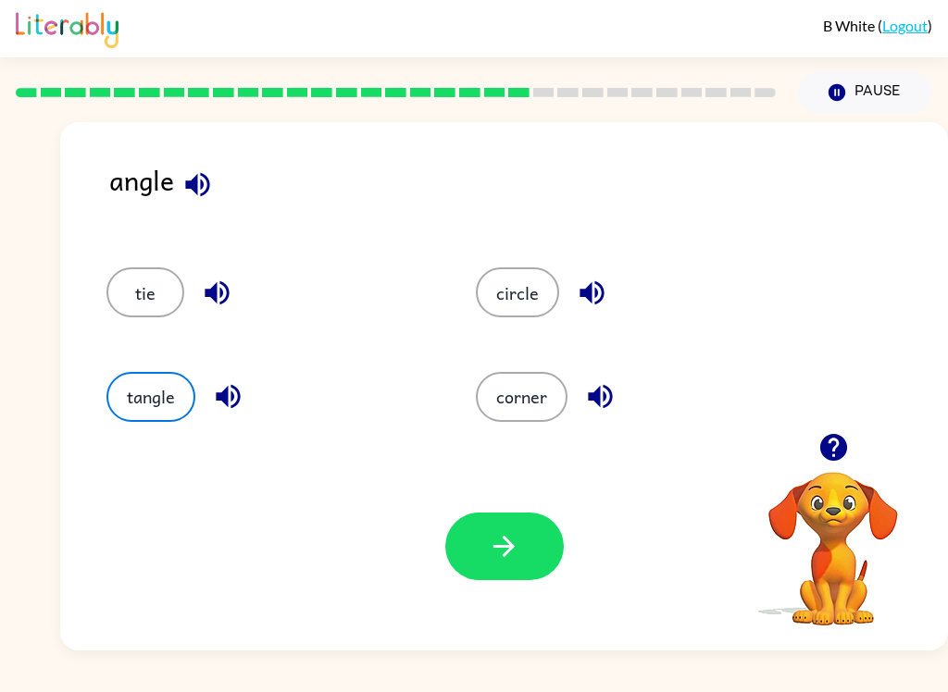
click at [493, 536] on icon "button" at bounding box center [504, 546] width 32 height 32
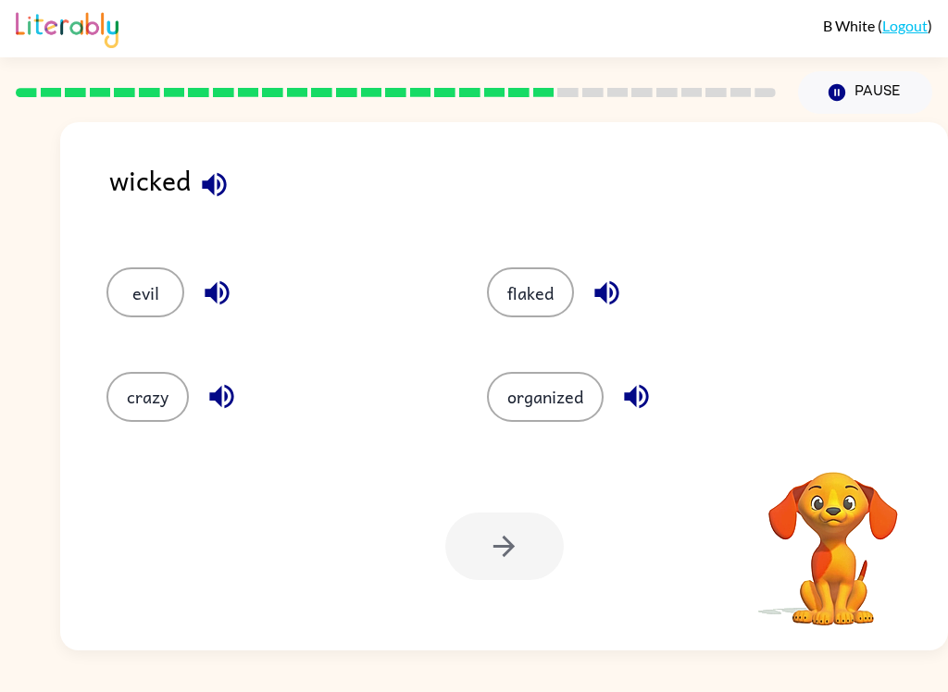
click at [215, 185] on icon "button" at bounding box center [214, 184] width 32 height 32
click at [217, 293] on icon "button" at bounding box center [217, 293] width 24 height 24
click at [223, 394] on icon "button" at bounding box center [221, 396] width 32 height 32
click at [604, 293] on icon "button" at bounding box center [606, 293] width 24 height 24
click at [650, 396] on icon "button" at bounding box center [636, 396] width 32 height 32
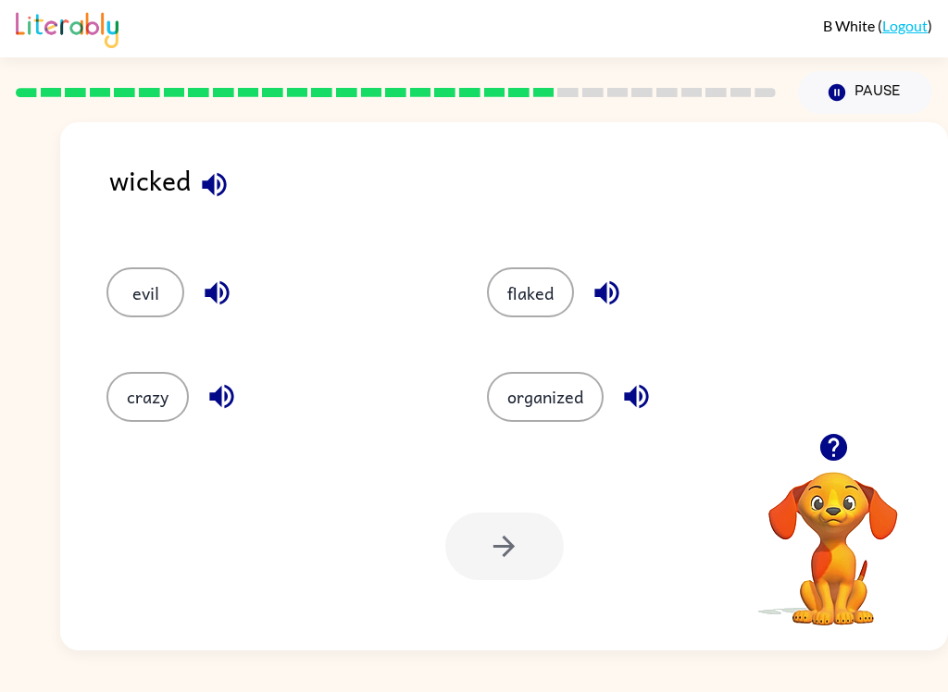
click at [549, 284] on button "flaked" at bounding box center [530, 293] width 87 height 50
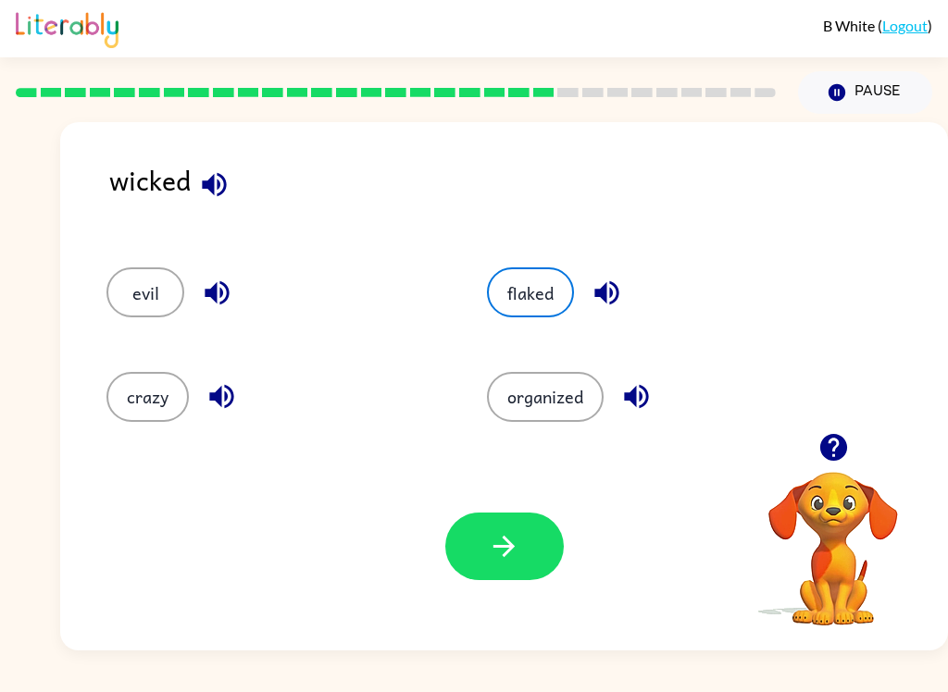
click at [509, 532] on icon "button" at bounding box center [504, 546] width 32 height 32
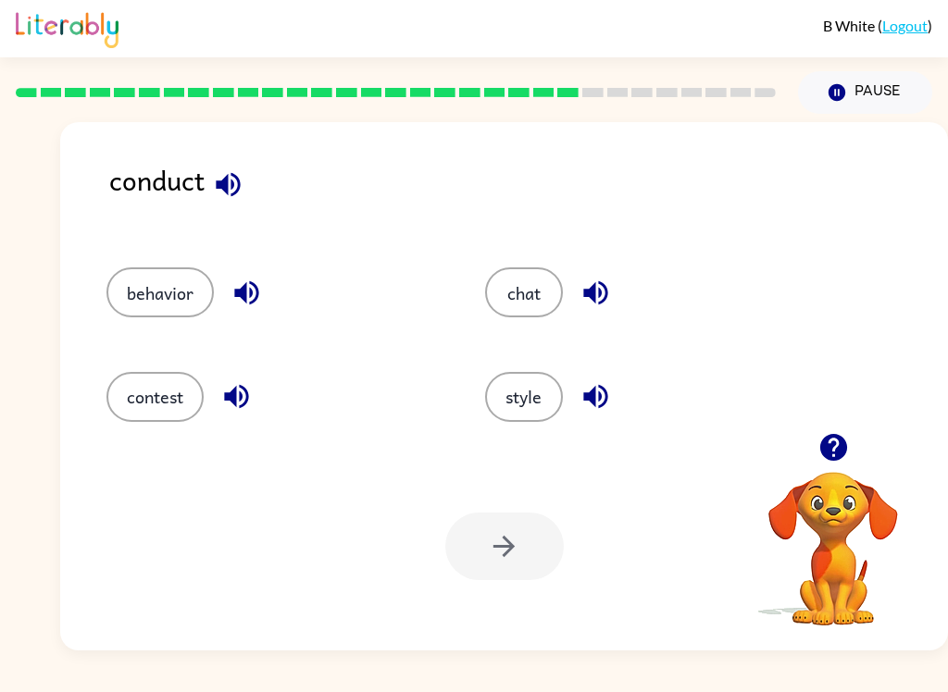
click at [232, 315] on div "behavior" at bounding box center [274, 293] width 336 height 50
click at [254, 292] on icon "button" at bounding box center [246, 293] width 32 height 32
click at [230, 167] on button "button" at bounding box center [228, 184] width 47 height 47
click at [255, 399] on button "button" at bounding box center [236, 396] width 47 height 47
click at [189, 411] on button "contest" at bounding box center [154, 397] width 97 height 50
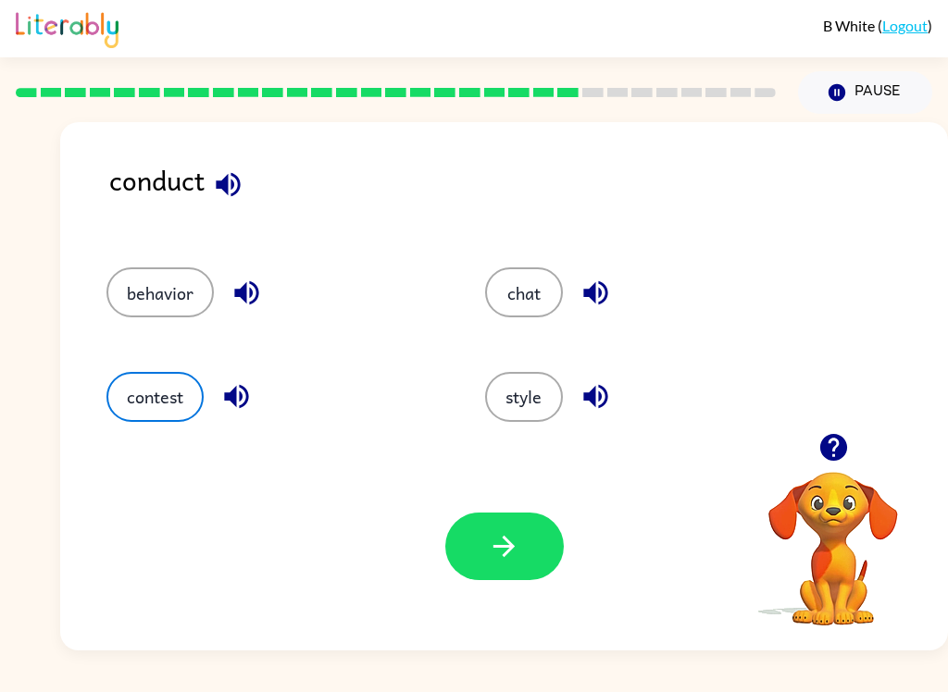
click at [532, 541] on button "button" at bounding box center [504, 547] width 118 height 68
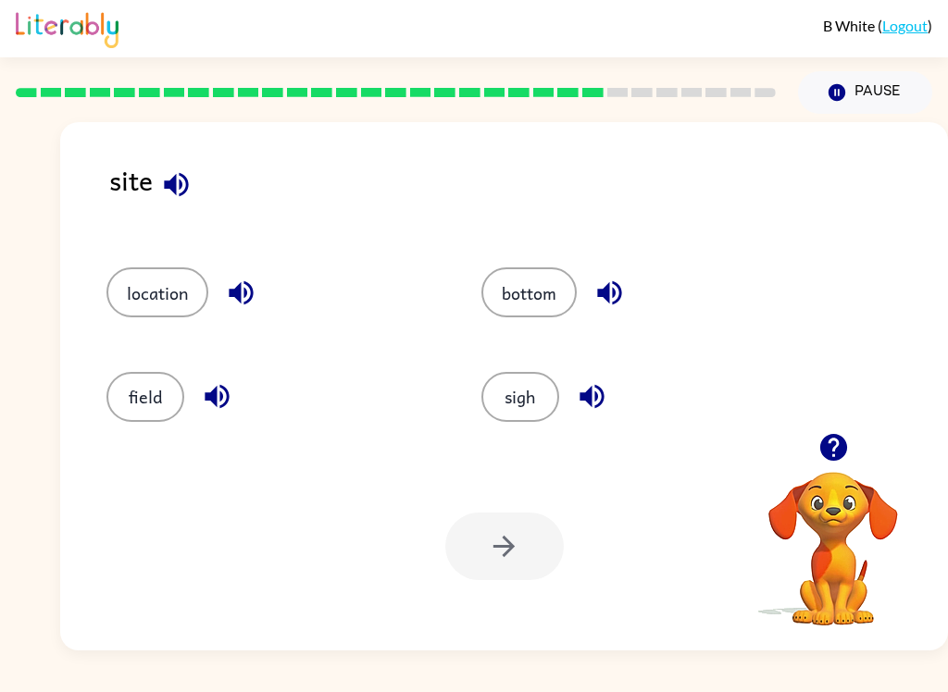
click at [158, 293] on button "location" at bounding box center [157, 293] width 102 height 50
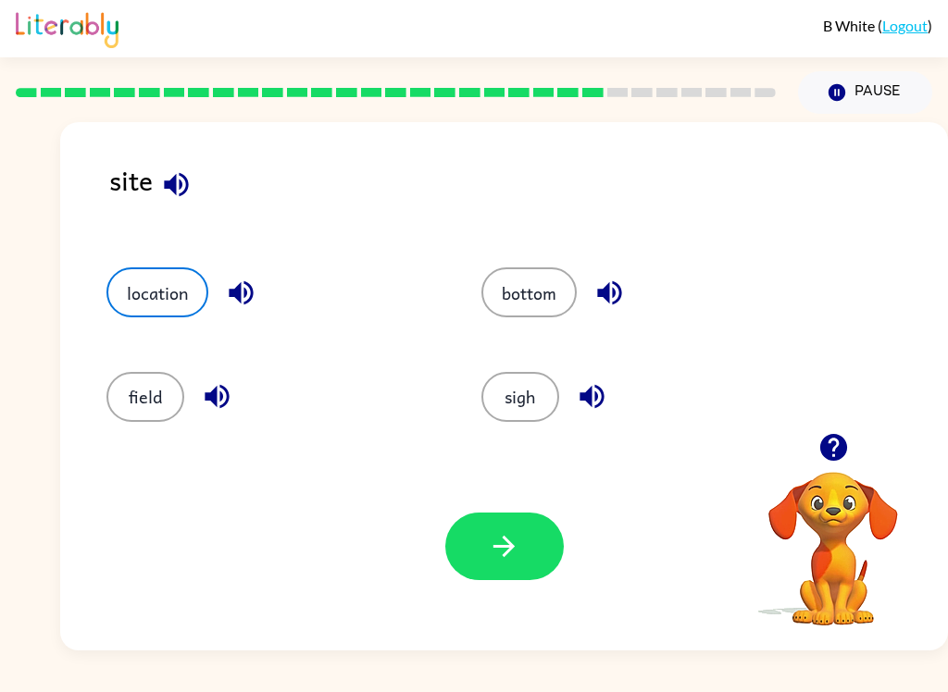
click at [532, 279] on button "bottom" at bounding box center [528, 293] width 95 height 50
click at [168, 192] on icon "button" at bounding box center [176, 184] width 32 height 32
click at [150, 395] on button "field" at bounding box center [145, 397] width 78 height 50
click at [228, 397] on icon "button" at bounding box center [217, 397] width 24 height 24
click at [591, 405] on icon "button" at bounding box center [591, 397] width 24 height 24
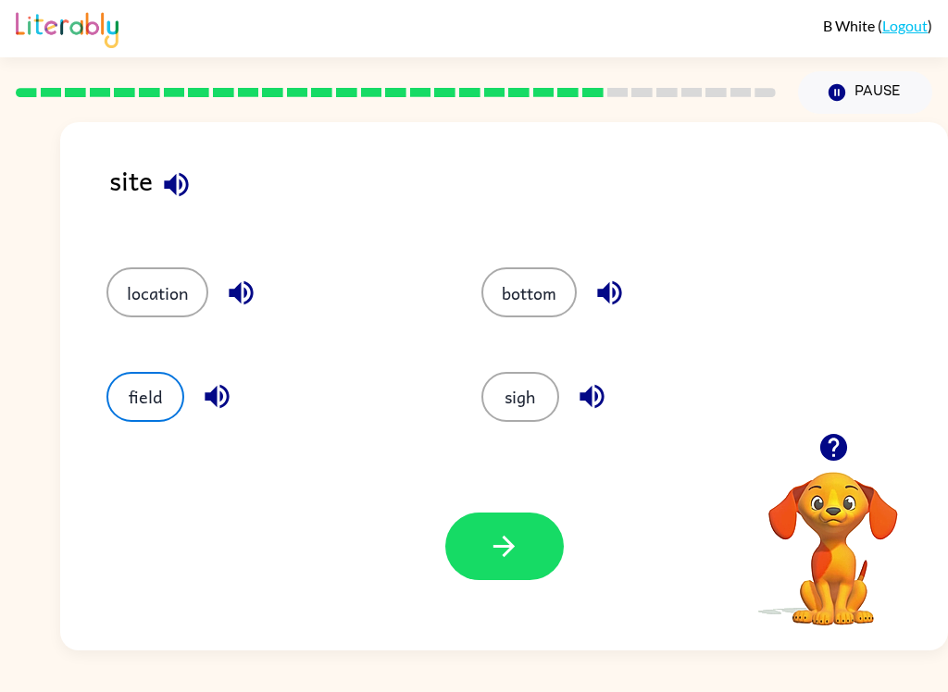
click at [617, 291] on icon "button" at bounding box center [609, 293] width 32 height 32
click at [535, 296] on button "bottom" at bounding box center [528, 293] width 95 height 50
click at [505, 564] on button "button" at bounding box center [504, 547] width 118 height 68
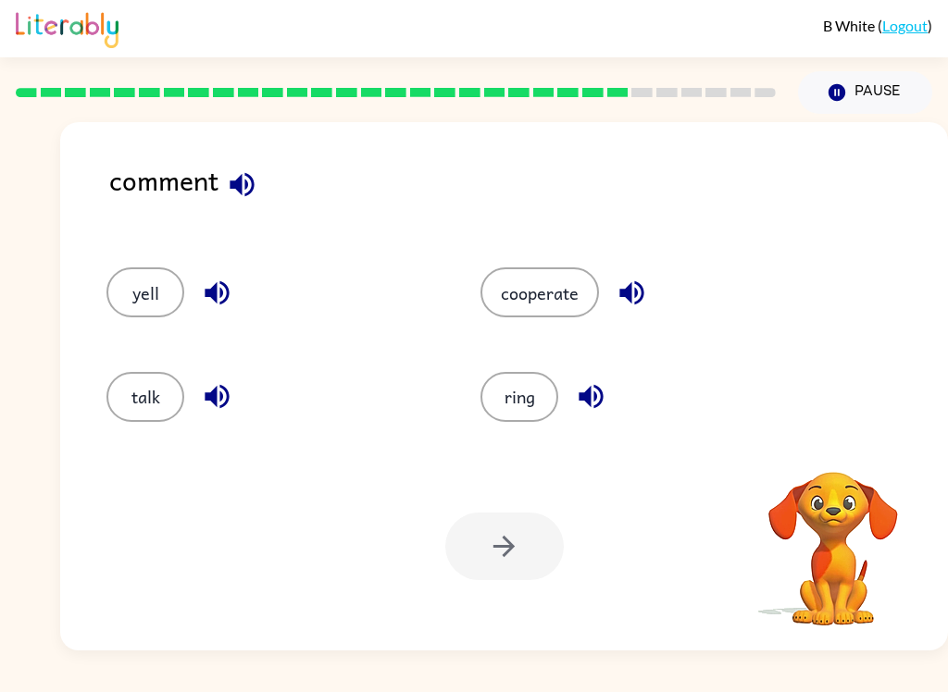
click at [233, 181] on icon "button" at bounding box center [242, 184] width 32 height 32
click at [233, 182] on icon "button" at bounding box center [242, 184] width 24 height 24
click at [161, 286] on button "yell" at bounding box center [145, 293] width 78 height 50
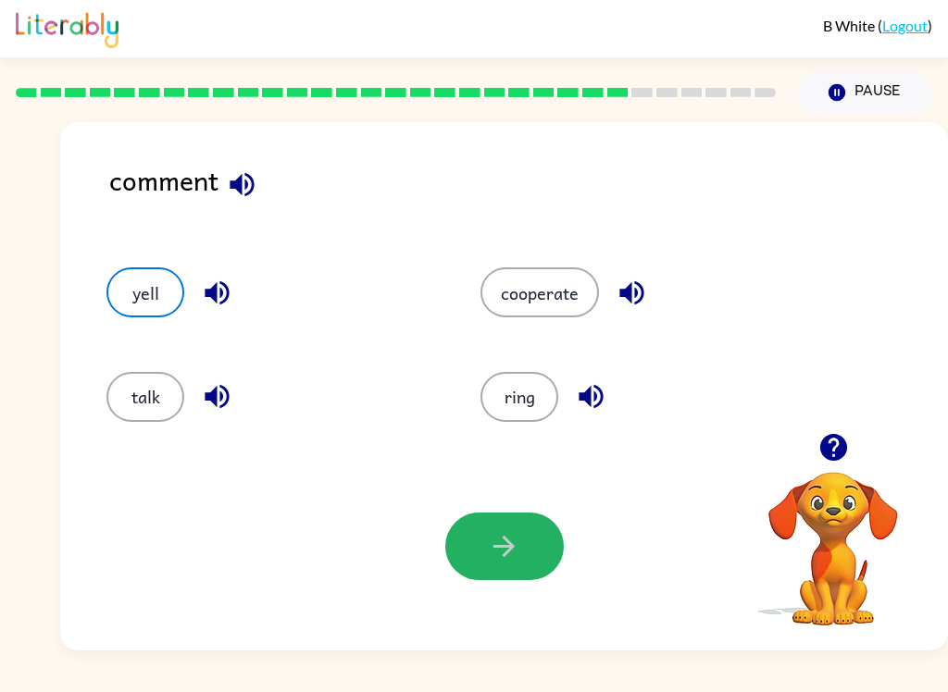
click at [507, 574] on button "button" at bounding box center [504, 547] width 118 height 68
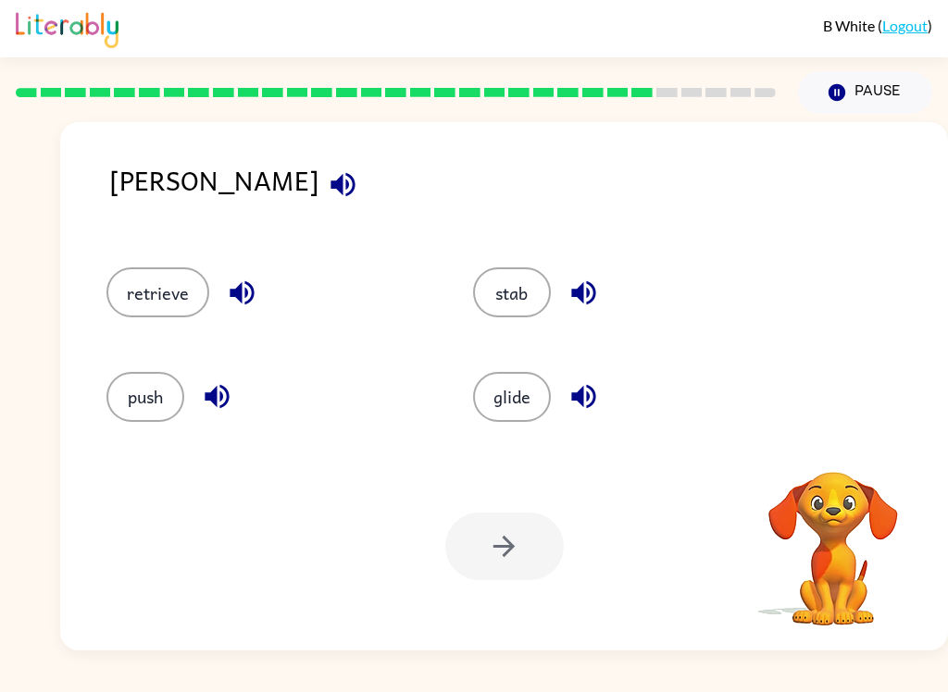
click at [327, 196] on icon "button" at bounding box center [343, 184] width 32 height 32
click at [230, 281] on icon "button" at bounding box center [242, 293] width 32 height 32
click at [223, 401] on icon "button" at bounding box center [217, 396] width 32 height 32
click at [592, 282] on icon "button" at bounding box center [583, 293] width 32 height 32
click at [595, 409] on icon "button" at bounding box center [583, 396] width 32 height 32
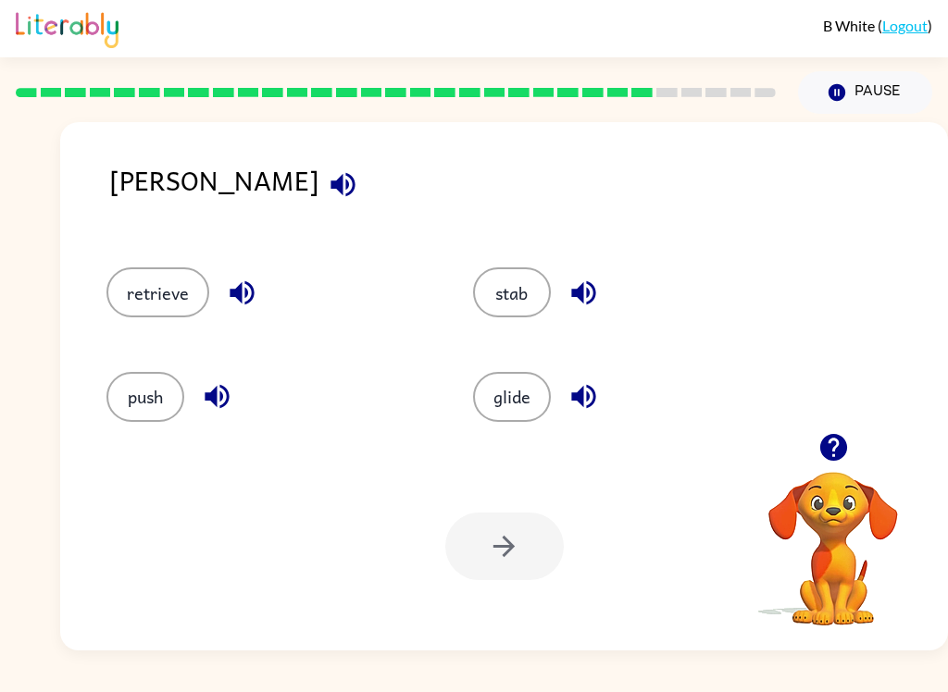
click at [170, 312] on button "retrieve" at bounding box center [157, 293] width 103 height 50
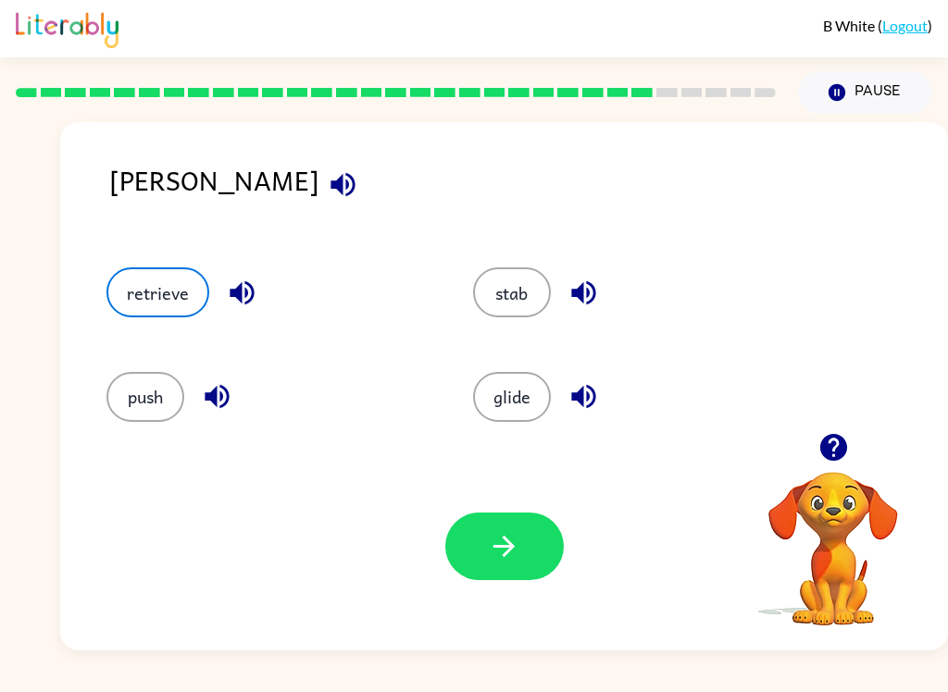
click at [489, 538] on icon "button" at bounding box center [504, 546] width 32 height 32
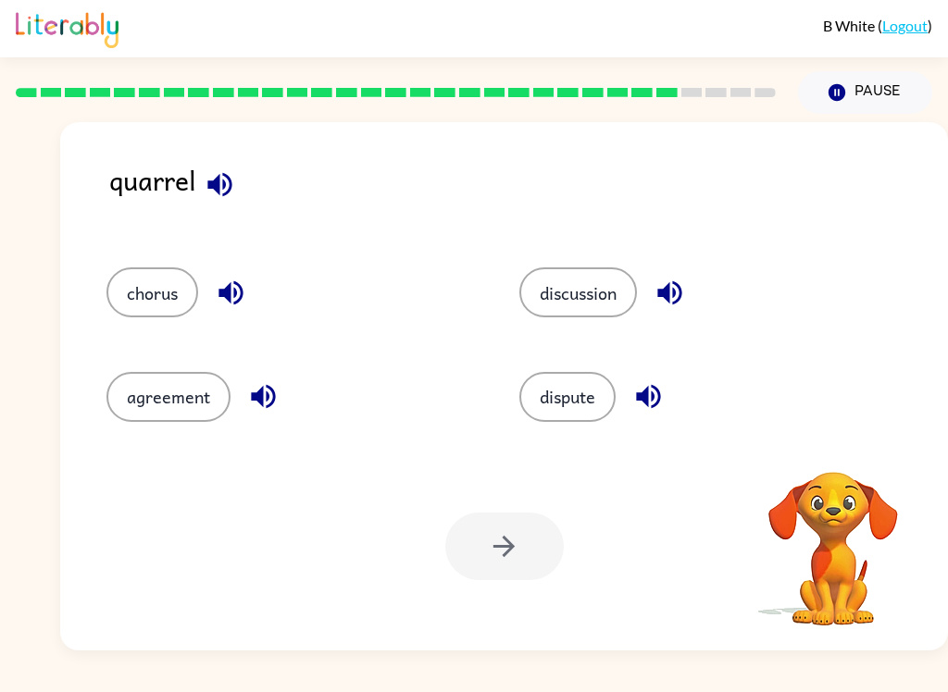
click at [221, 165] on button "button" at bounding box center [219, 184] width 47 height 47
click at [245, 311] on button "button" at bounding box center [230, 292] width 47 height 47
click at [303, 399] on div "agreement" at bounding box center [291, 397] width 370 height 50
click at [181, 288] on button "chorus" at bounding box center [152, 293] width 92 height 50
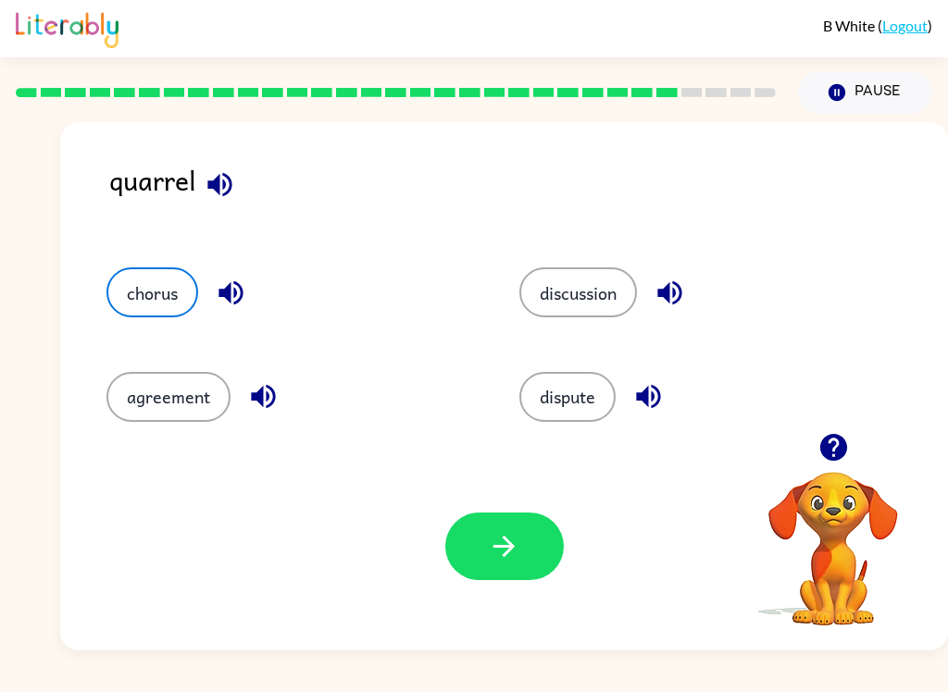
click at [447, 560] on button "button" at bounding box center [504, 547] width 118 height 68
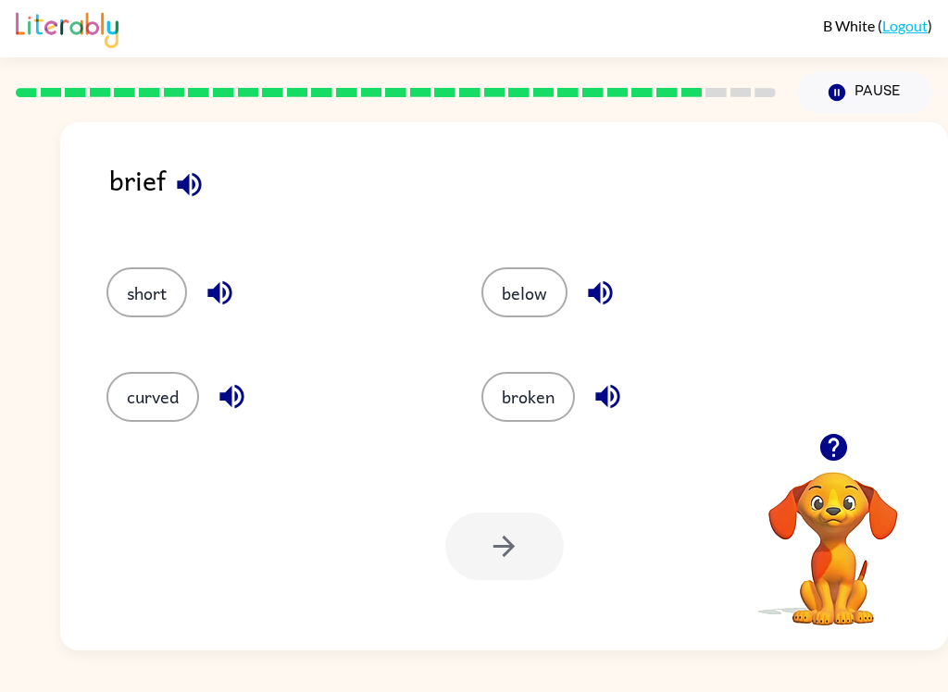
click at [193, 177] on icon "button" at bounding box center [189, 184] width 24 height 24
click at [235, 290] on icon "button" at bounding box center [220, 293] width 32 height 32
click at [235, 413] on icon "button" at bounding box center [232, 396] width 32 height 32
click at [607, 282] on icon "button" at bounding box center [600, 293] width 32 height 32
click at [613, 391] on icon "button" at bounding box center [608, 396] width 32 height 32
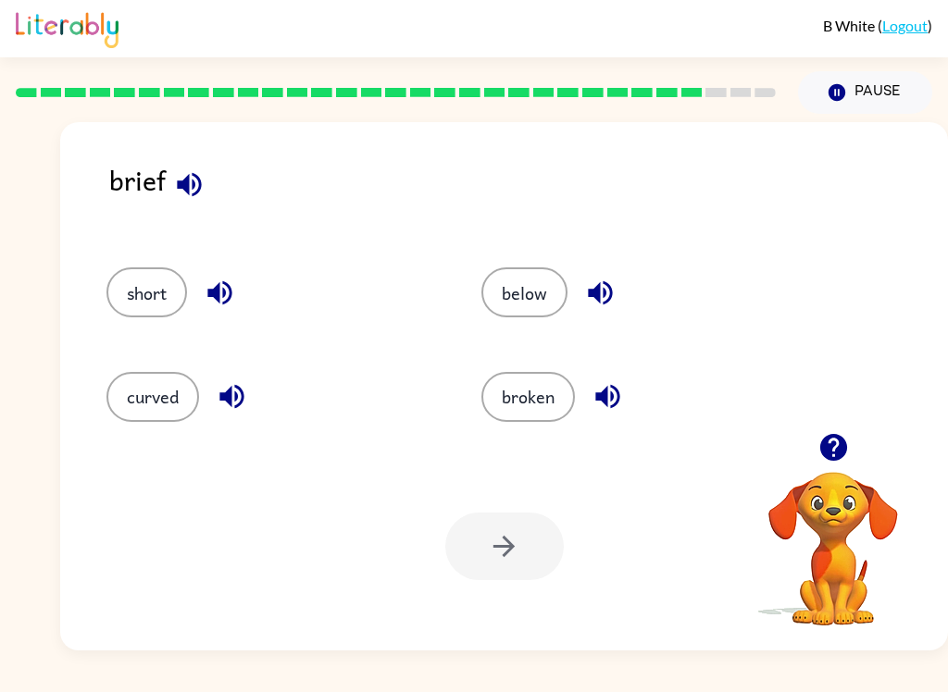
click at [536, 283] on button "below" at bounding box center [524, 293] width 86 height 50
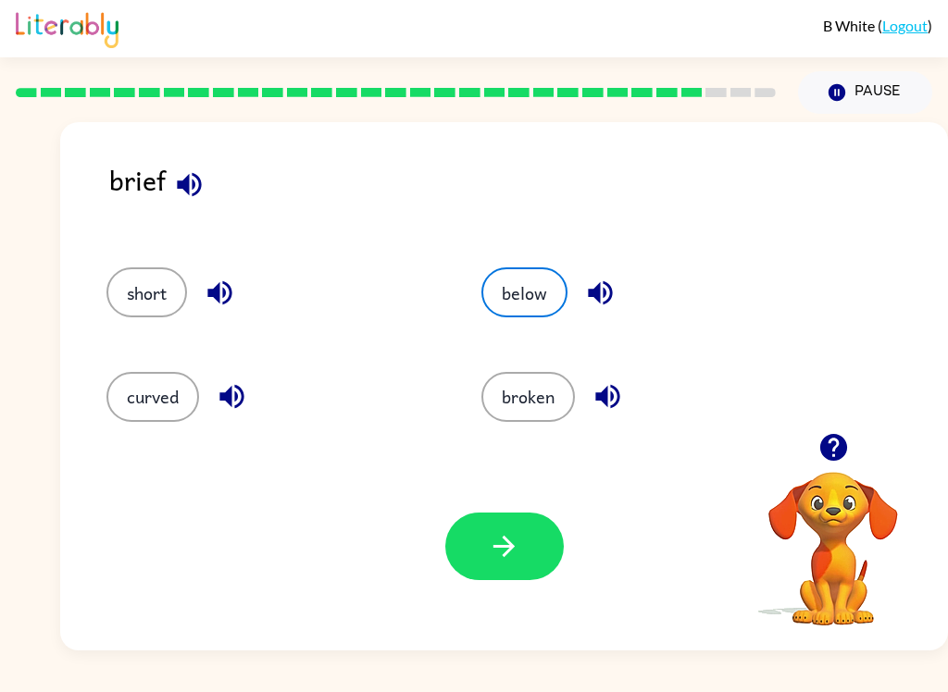
click at [549, 549] on button "button" at bounding box center [504, 547] width 118 height 68
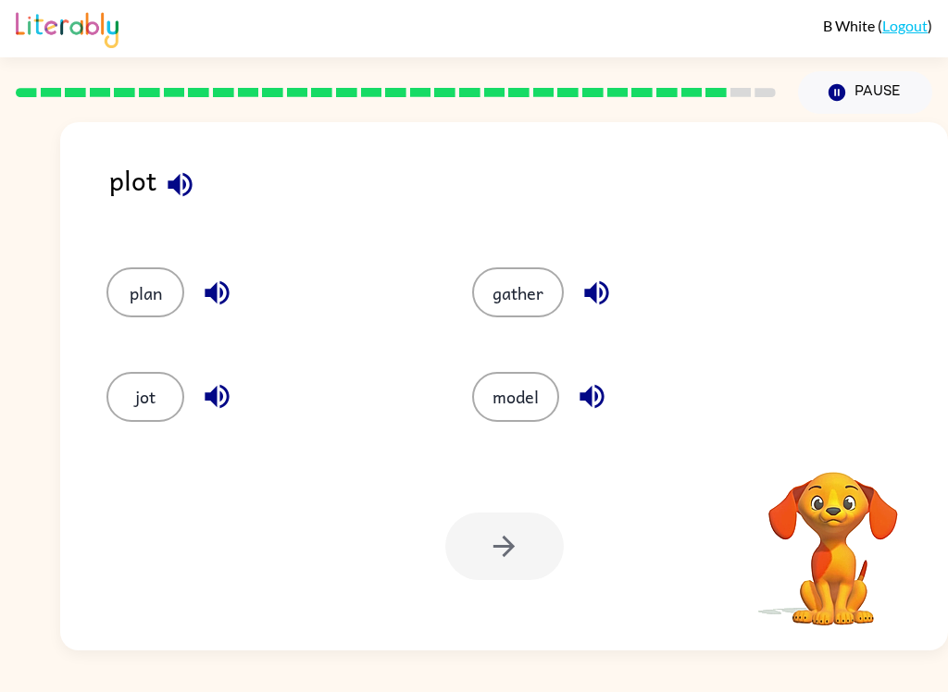
click at [225, 283] on icon "button" at bounding box center [217, 293] width 32 height 32
click at [178, 178] on icon "button" at bounding box center [180, 184] width 24 height 24
click at [228, 405] on icon "button" at bounding box center [217, 396] width 32 height 32
click at [175, 296] on button "plan" at bounding box center [145, 293] width 78 height 50
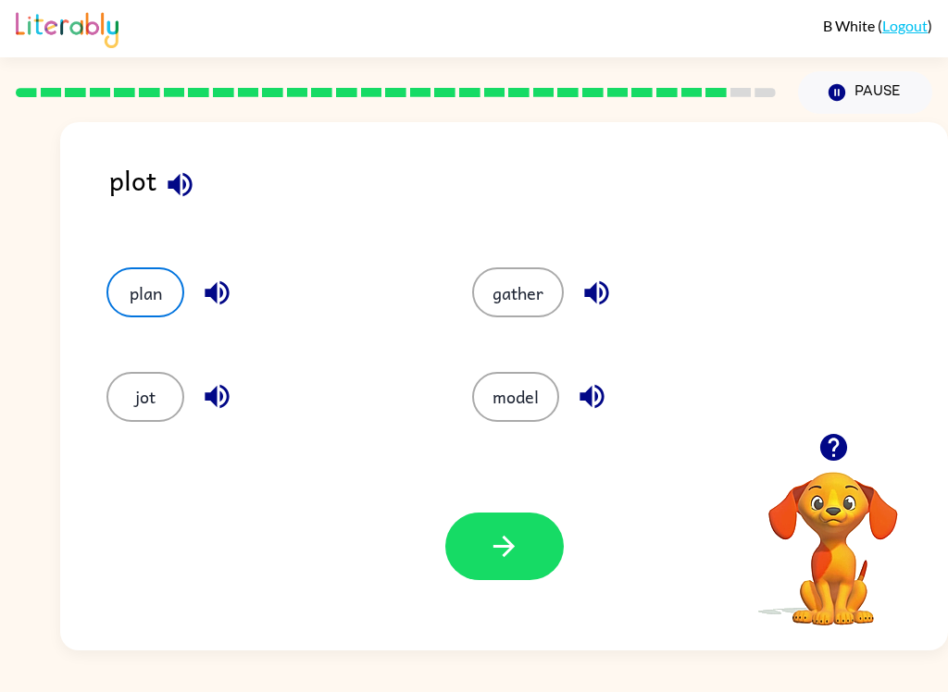
click at [511, 561] on icon "button" at bounding box center [504, 546] width 32 height 32
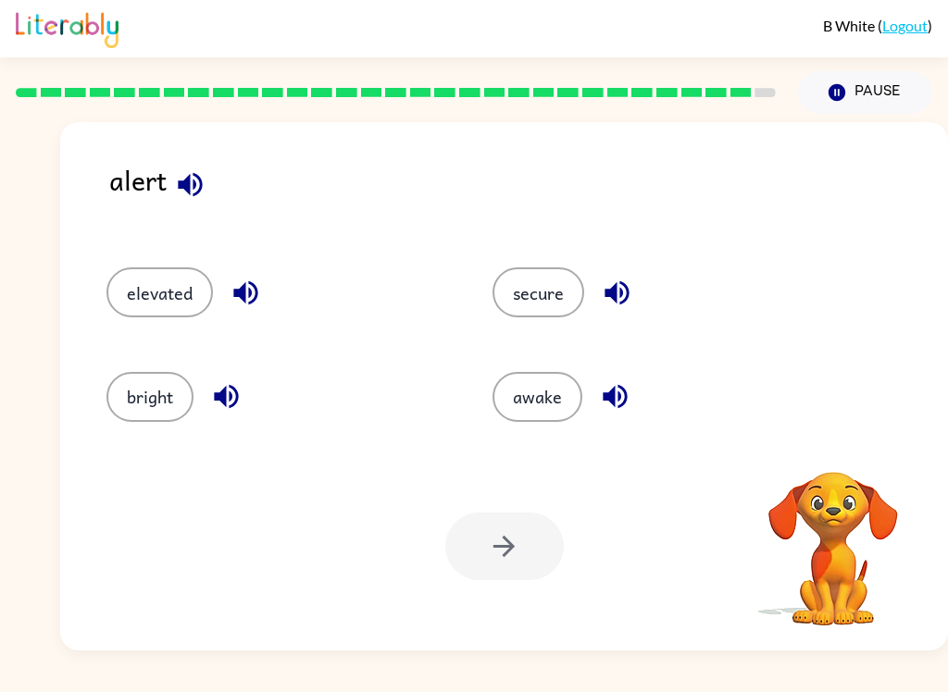
click at [188, 182] on icon "button" at bounding box center [190, 184] width 24 height 24
click at [254, 287] on icon "button" at bounding box center [245, 293] width 24 height 24
click at [237, 392] on icon "button" at bounding box center [226, 397] width 24 height 24
click at [622, 300] on icon "button" at bounding box center [617, 293] width 32 height 32
click at [629, 399] on icon "button" at bounding box center [615, 396] width 32 height 32
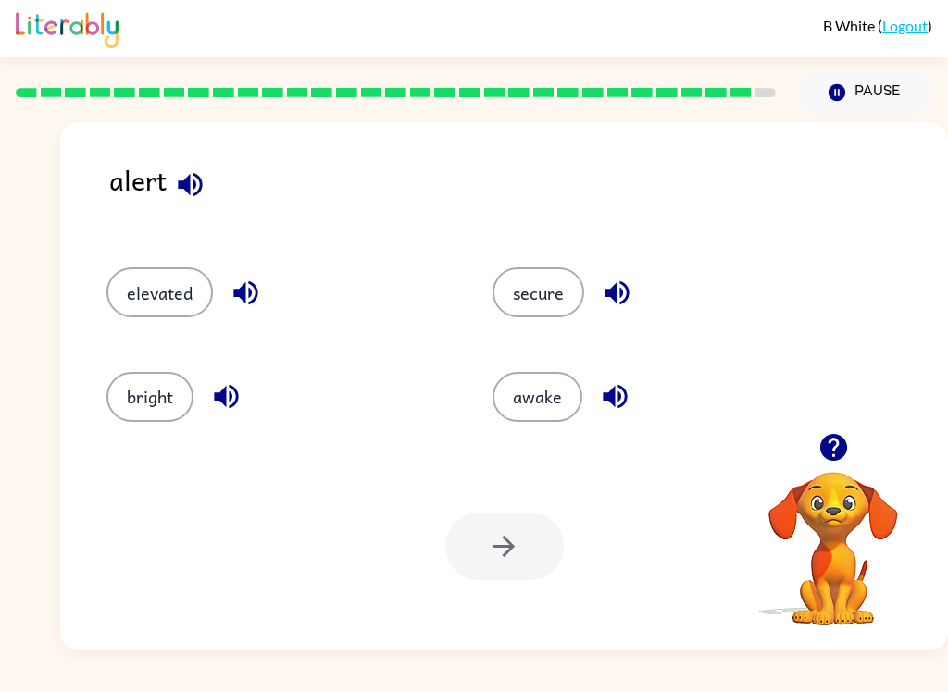
click at [546, 273] on button "secure" at bounding box center [538, 293] width 92 height 50
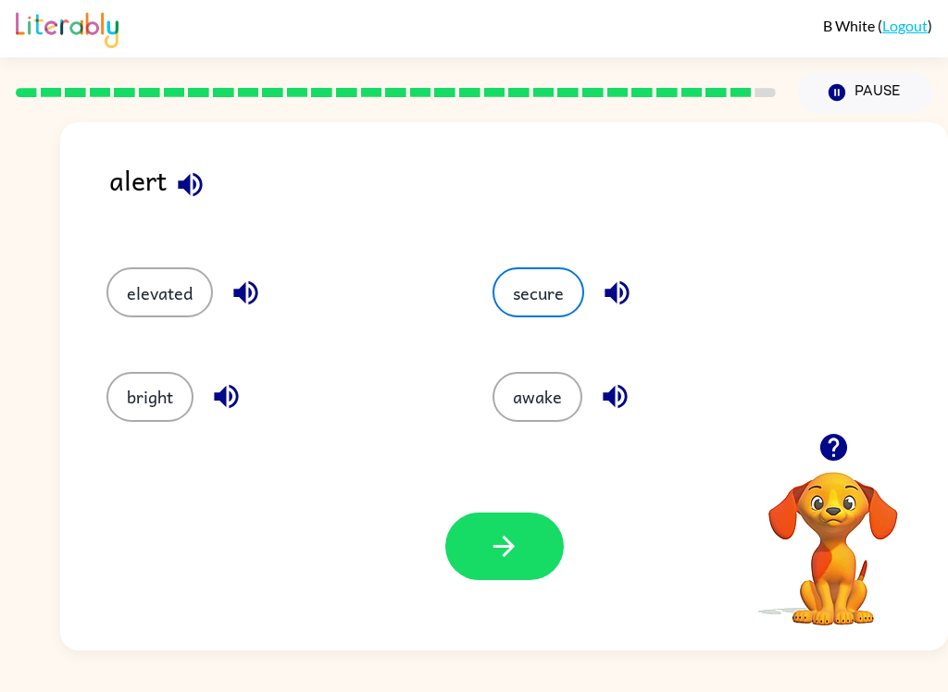
click at [538, 574] on button "button" at bounding box center [504, 547] width 118 height 68
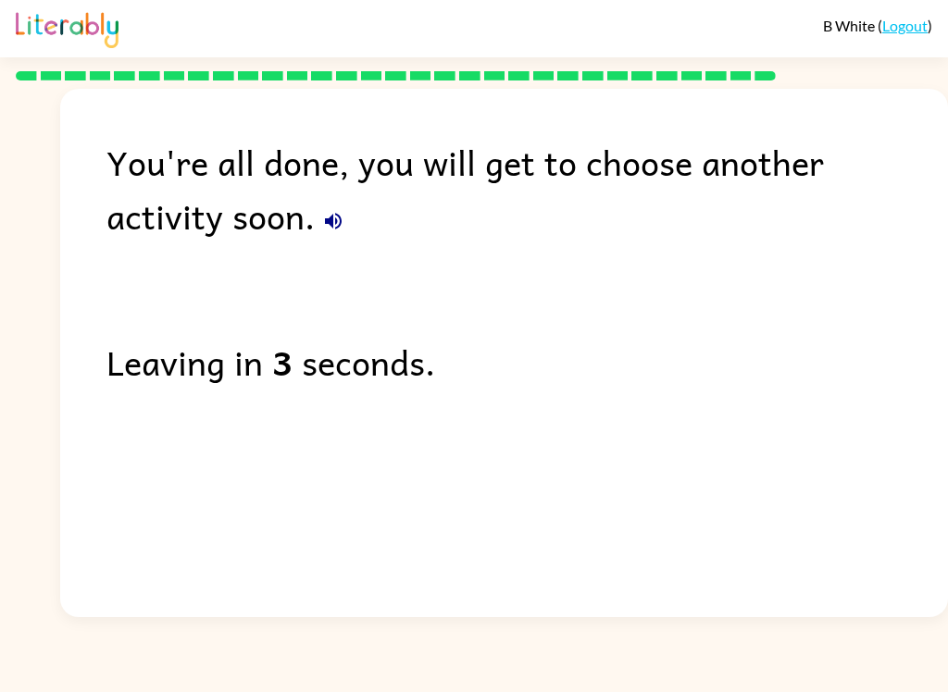
click at [298, 343] on div "Leaving in 3 seconds." at bounding box center [526, 362] width 841 height 54
